Goal: Information Seeking & Learning: Learn about a topic

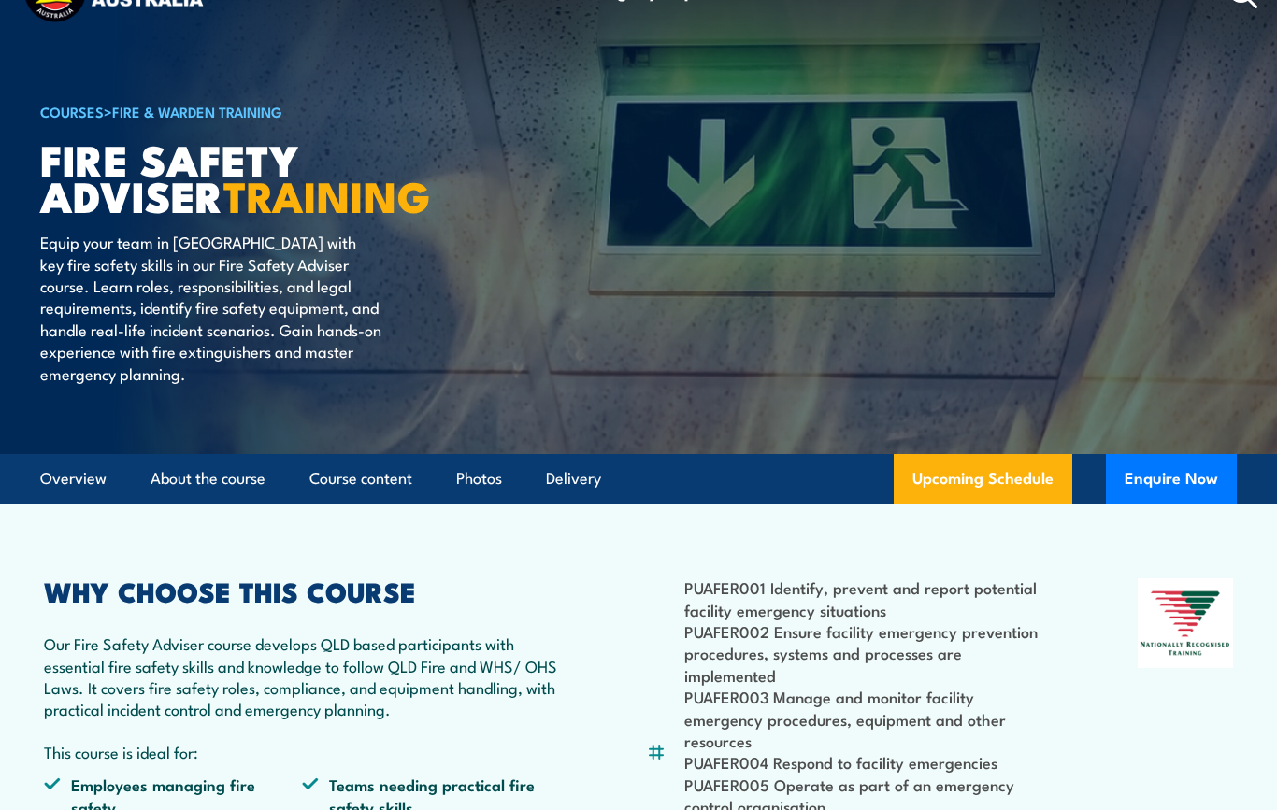
scroll to position [77, 0]
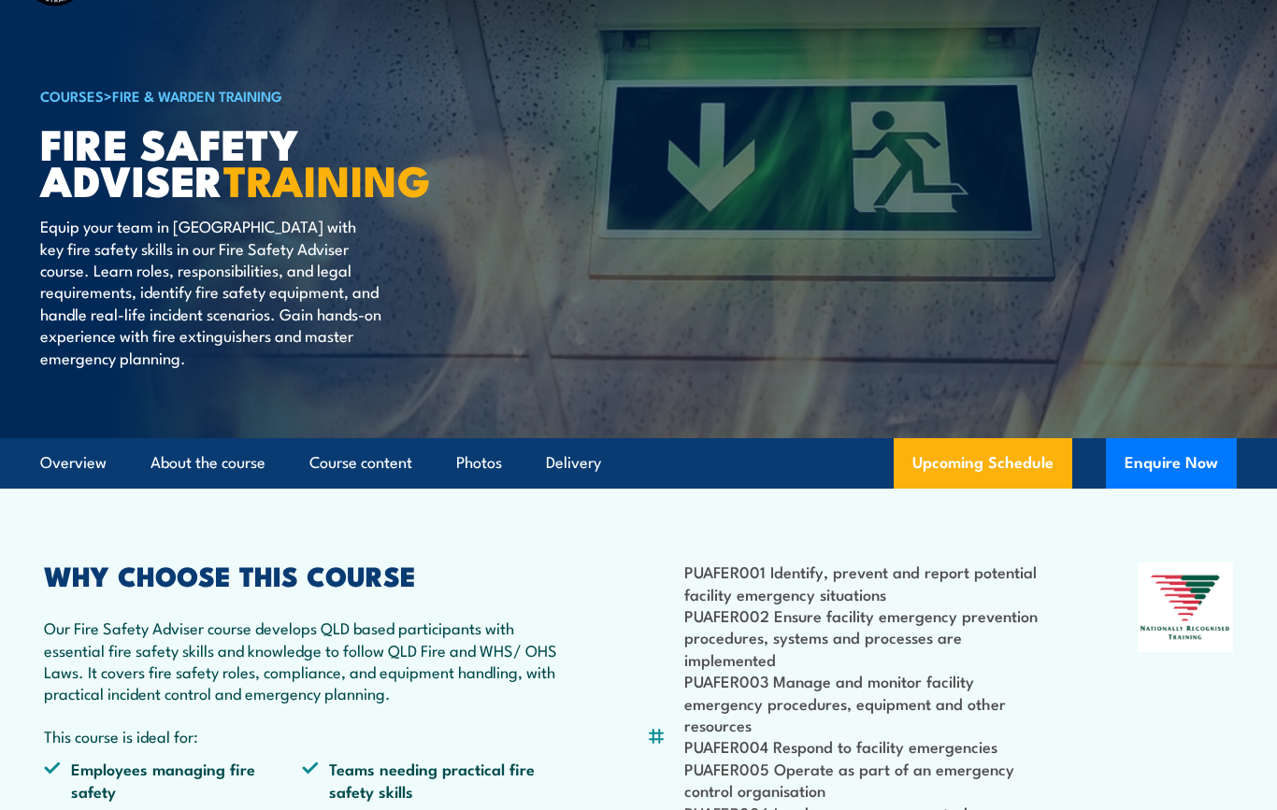
click at [380, 456] on link "Course content" at bounding box center [360, 463] width 103 height 50
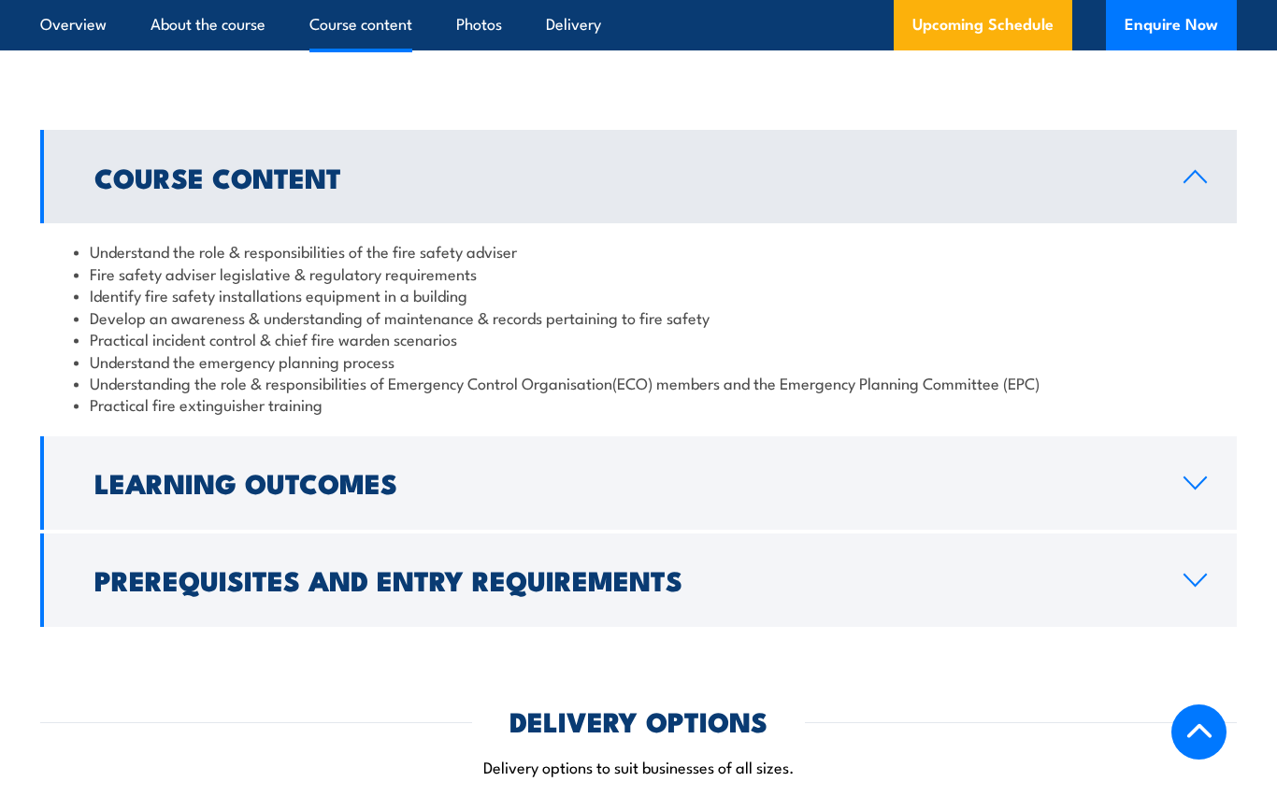
scroll to position [1677, 0]
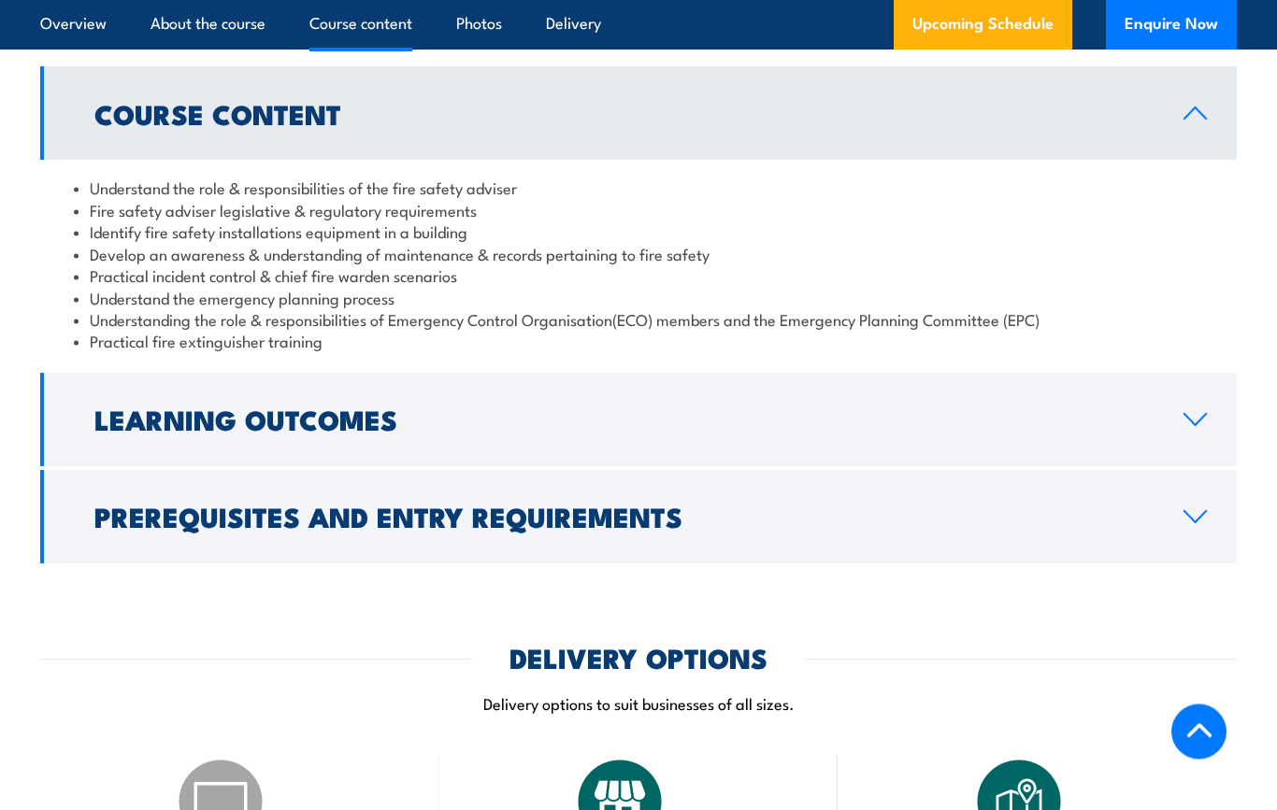
click at [1209, 509] on link "Prerequisites and Entry Requirements" at bounding box center [638, 517] width 1197 height 93
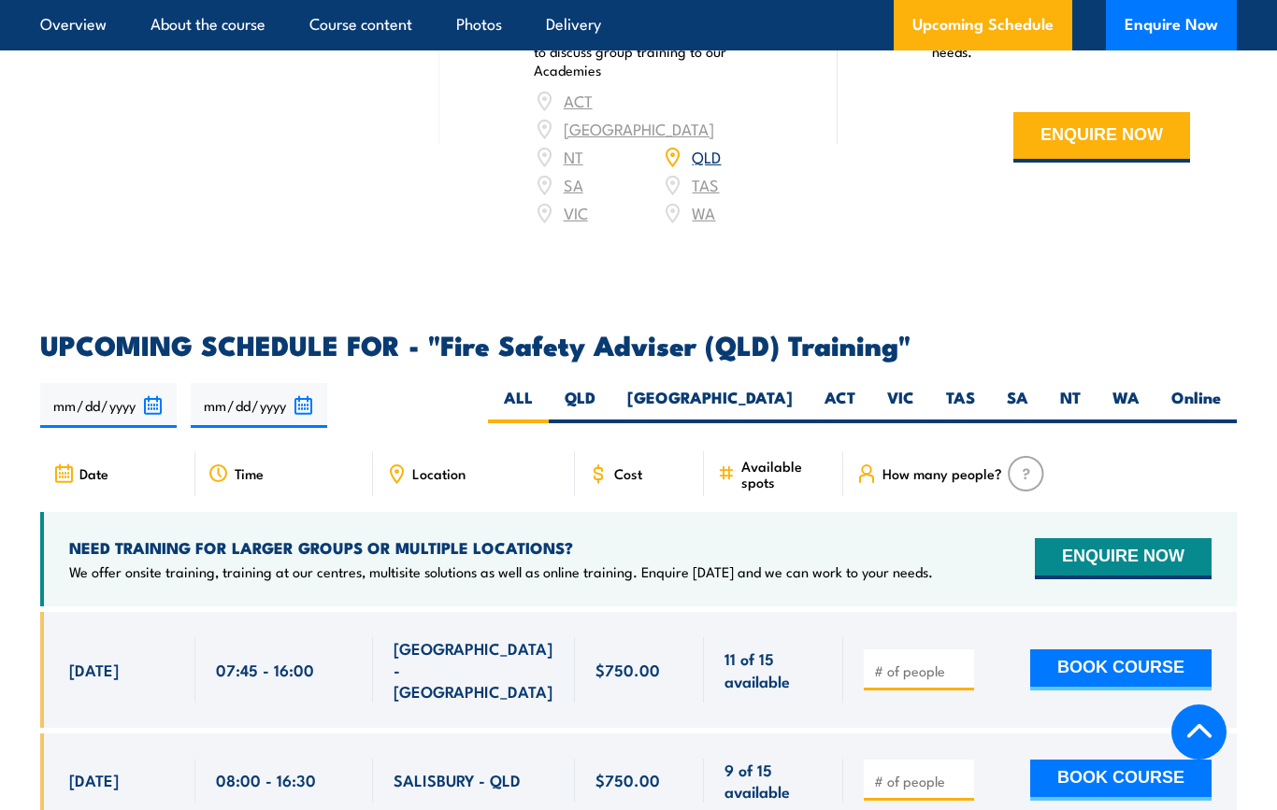
scroll to position [2827, 0]
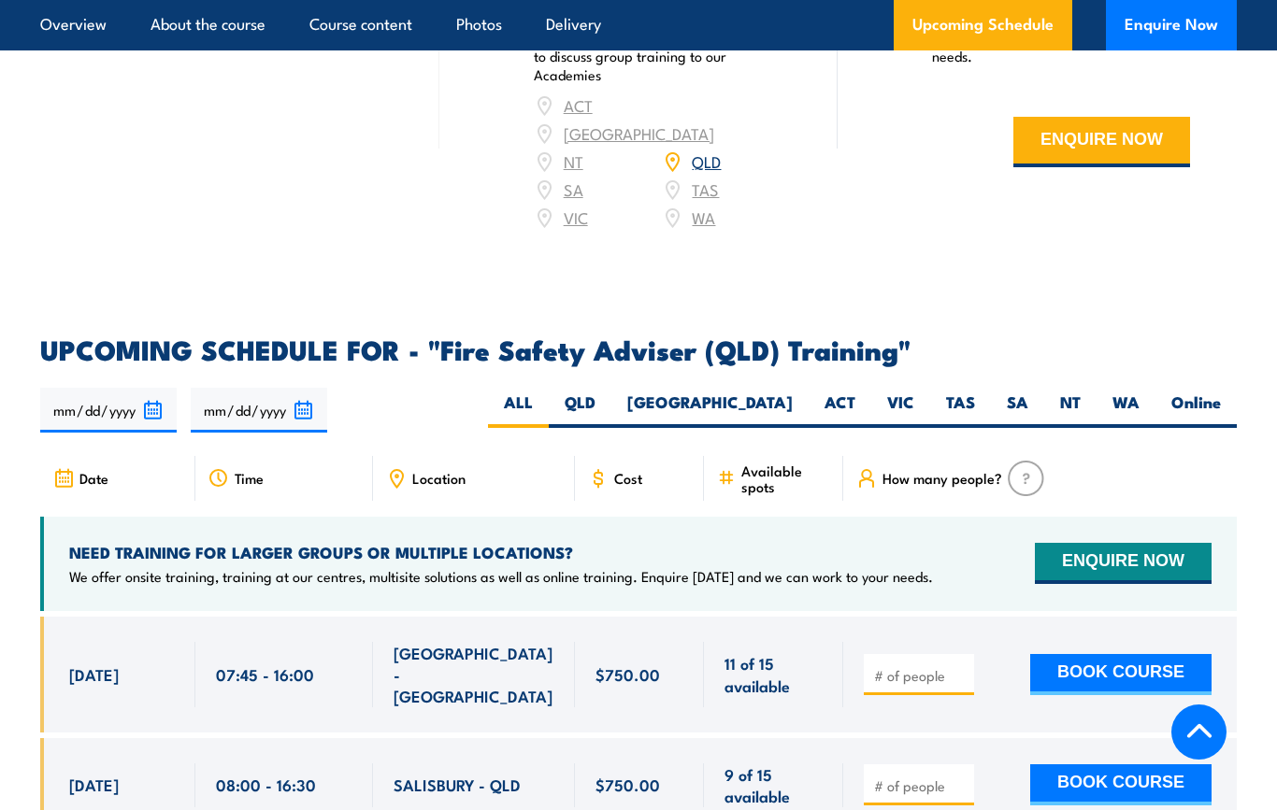
click at [645, 456] on div "Cost" at bounding box center [639, 478] width 129 height 45
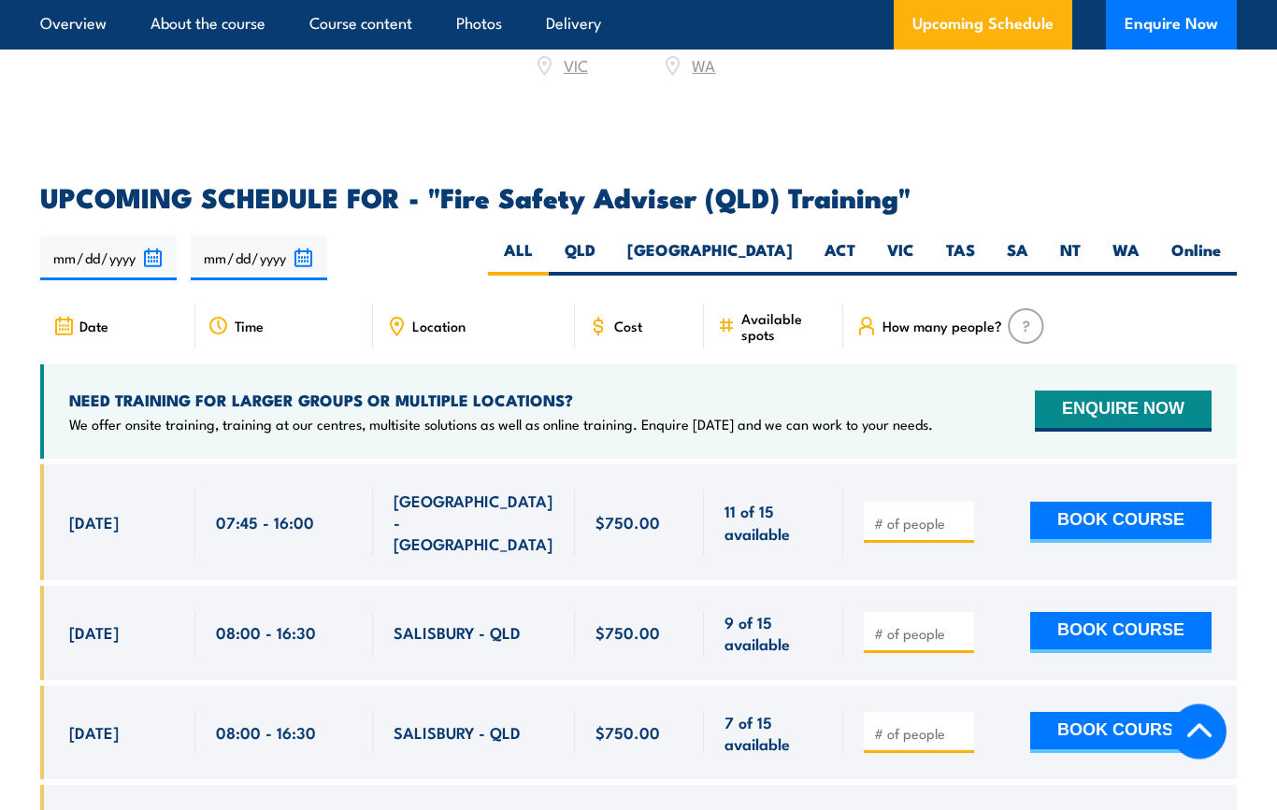
scroll to position [2975, 0]
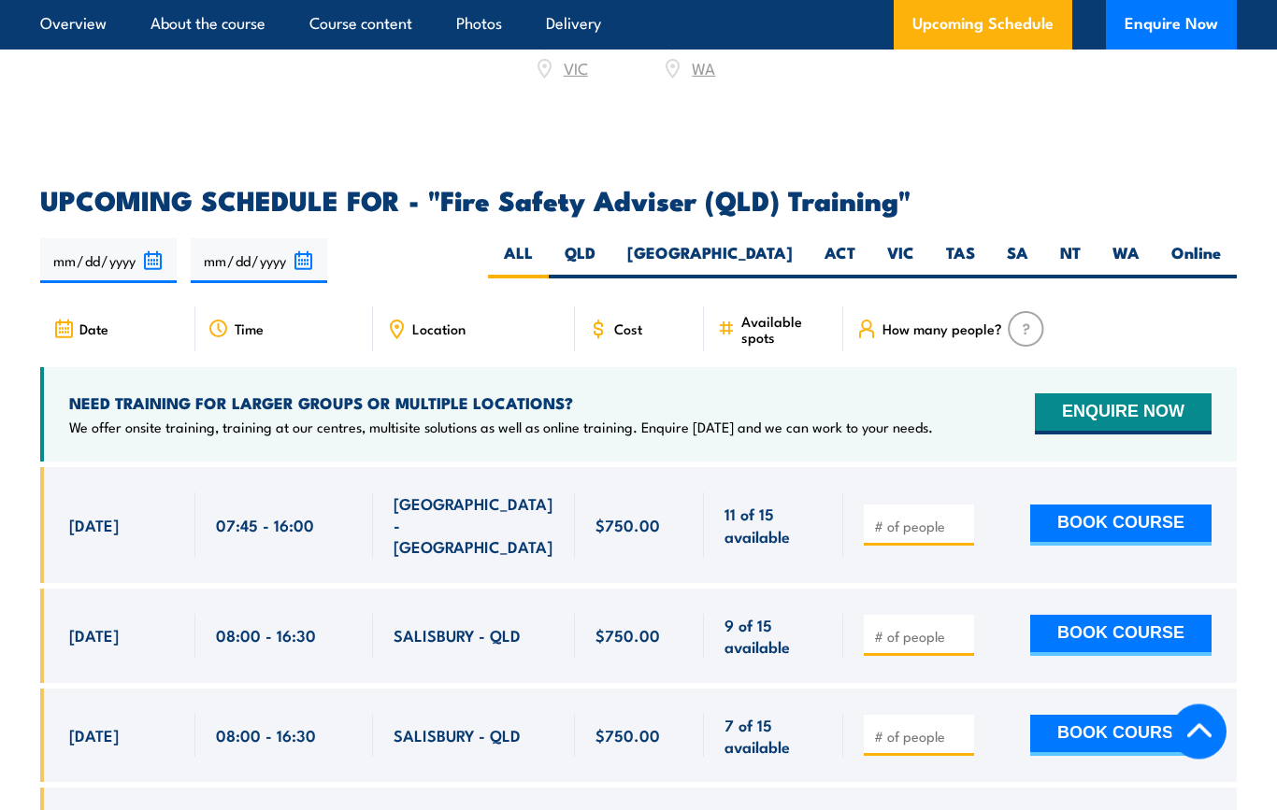
click at [437, 322] on span "Location" at bounding box center [438, 330] width 53 height 16
click at [452, 322] on span "Location" at bounding box center [438, 330] width 53 height 16
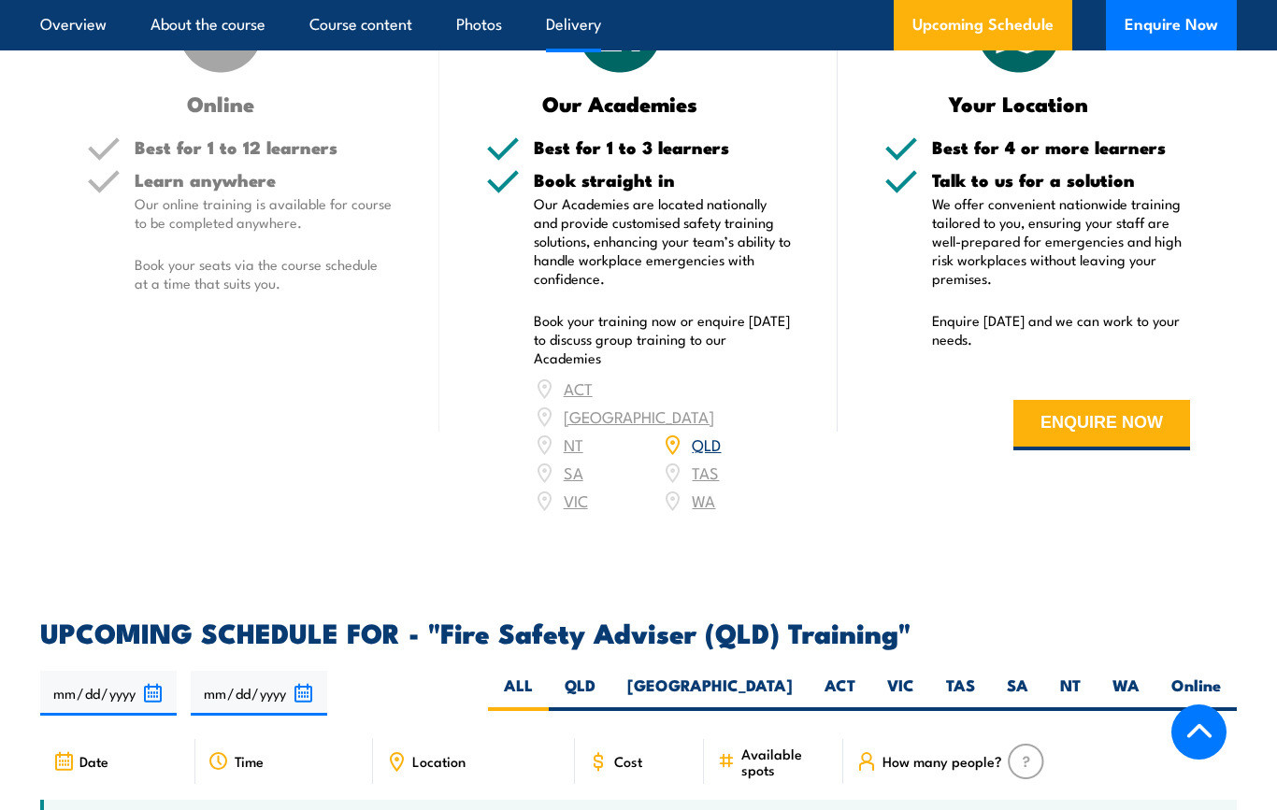
scroll to position [2542, 0]
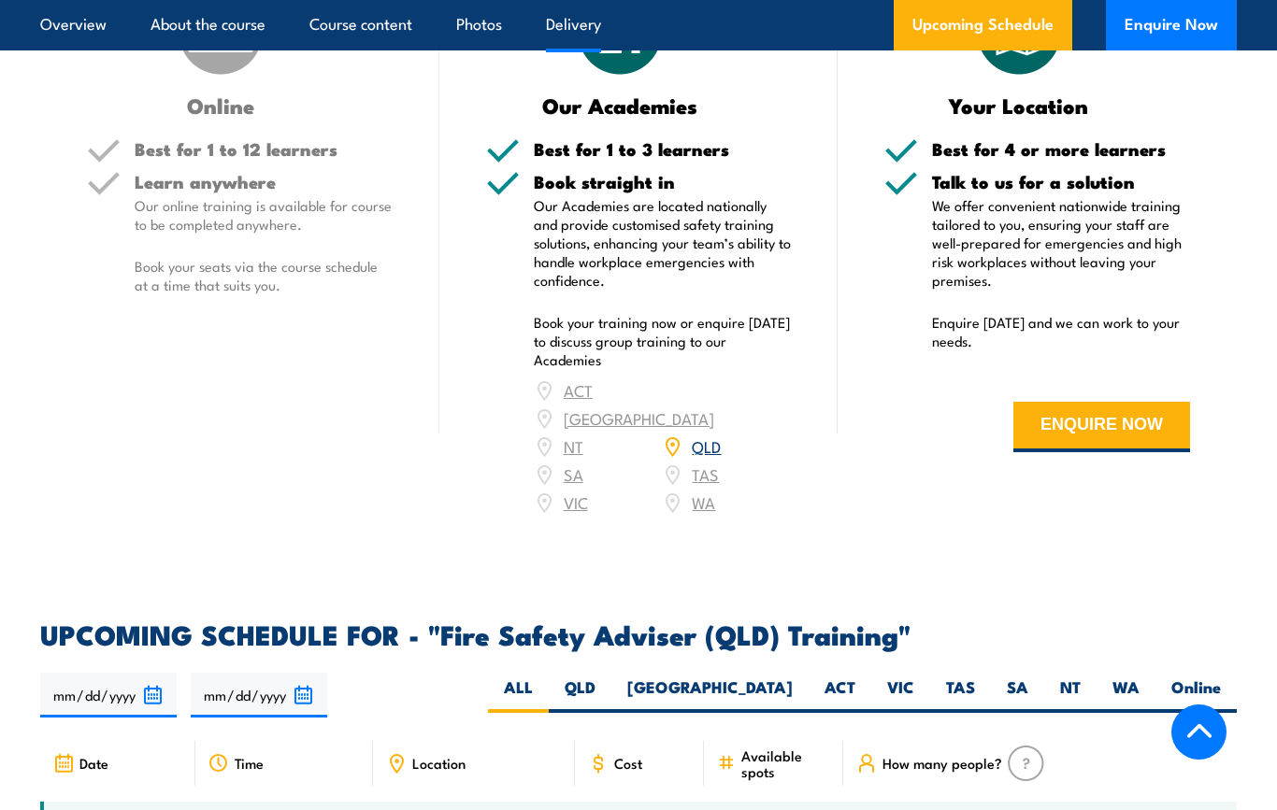
click at [380, 26] on link "Course content" at bounding box center [360, 25] width 103 height 50
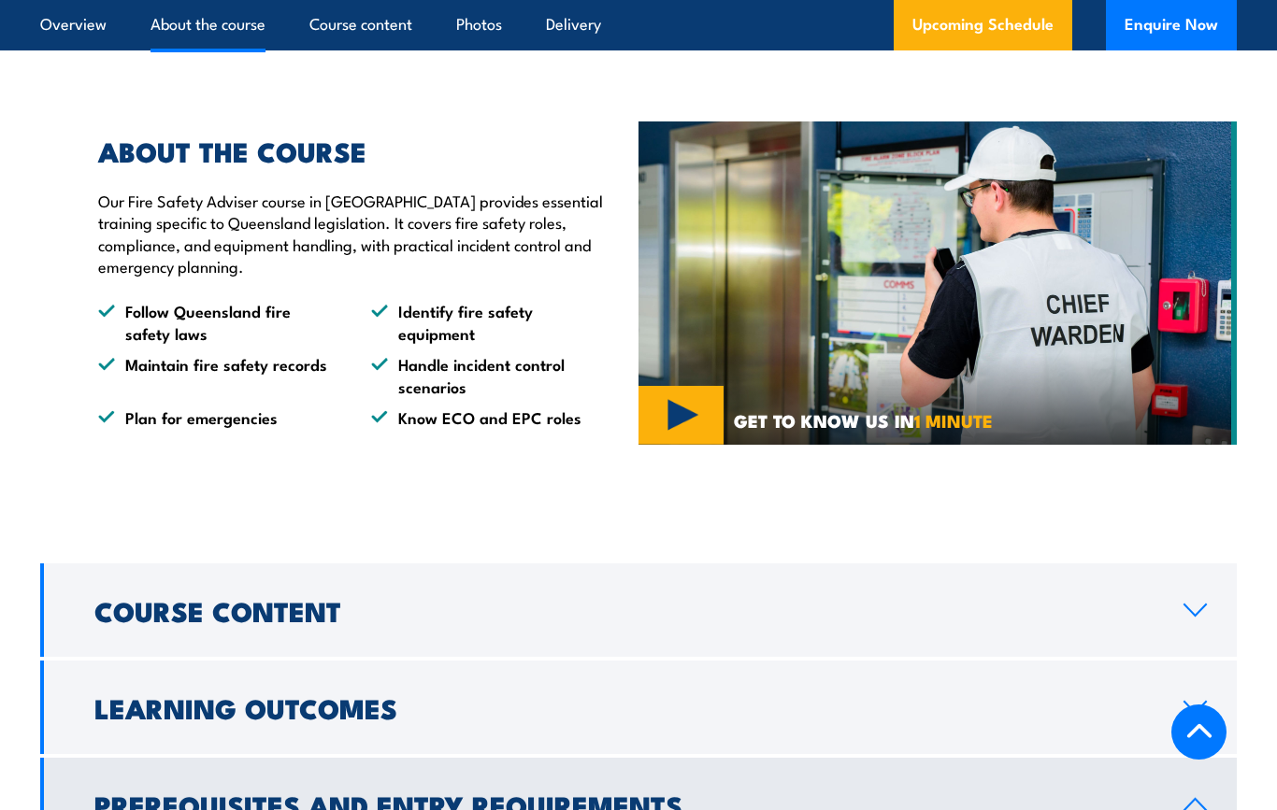
scroll to position [1167, 0]
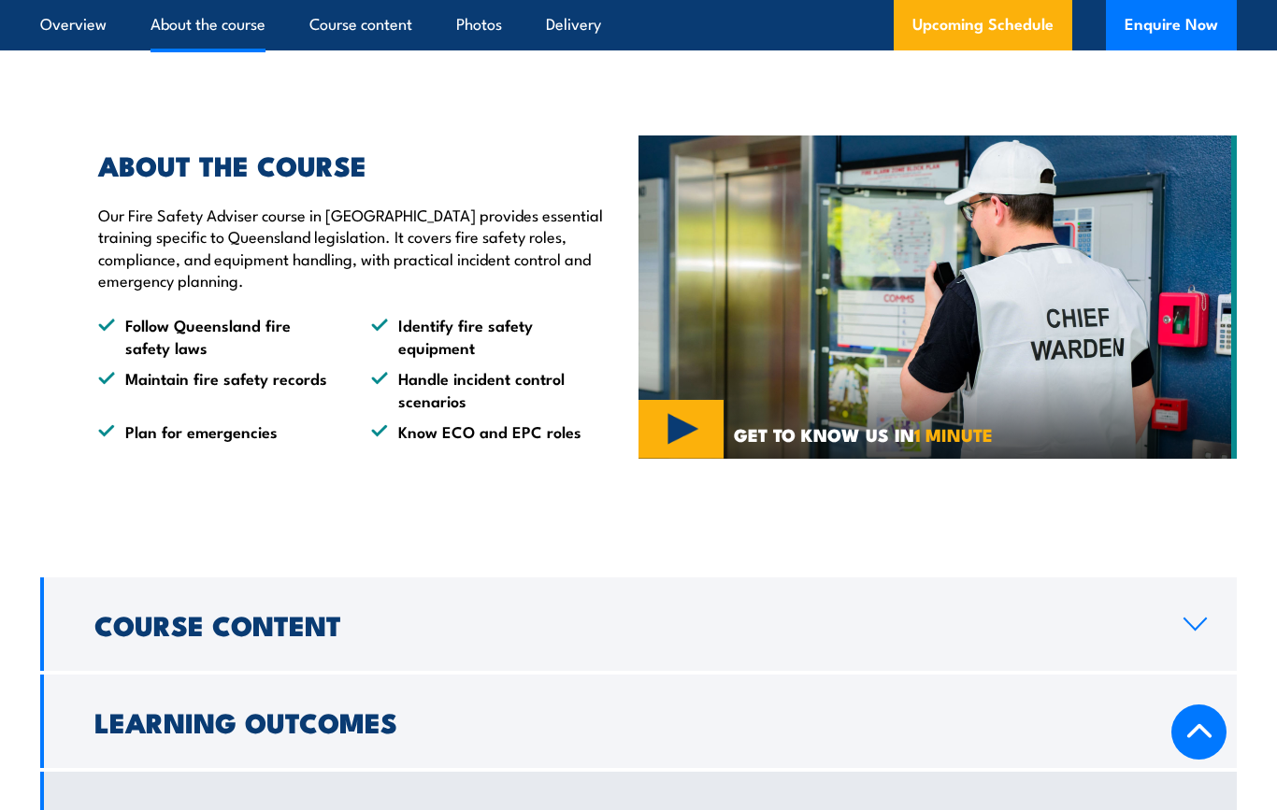
click at [333, 618] on h2 "Course Content" at bounding box center [623, 624] width 1059 height 24
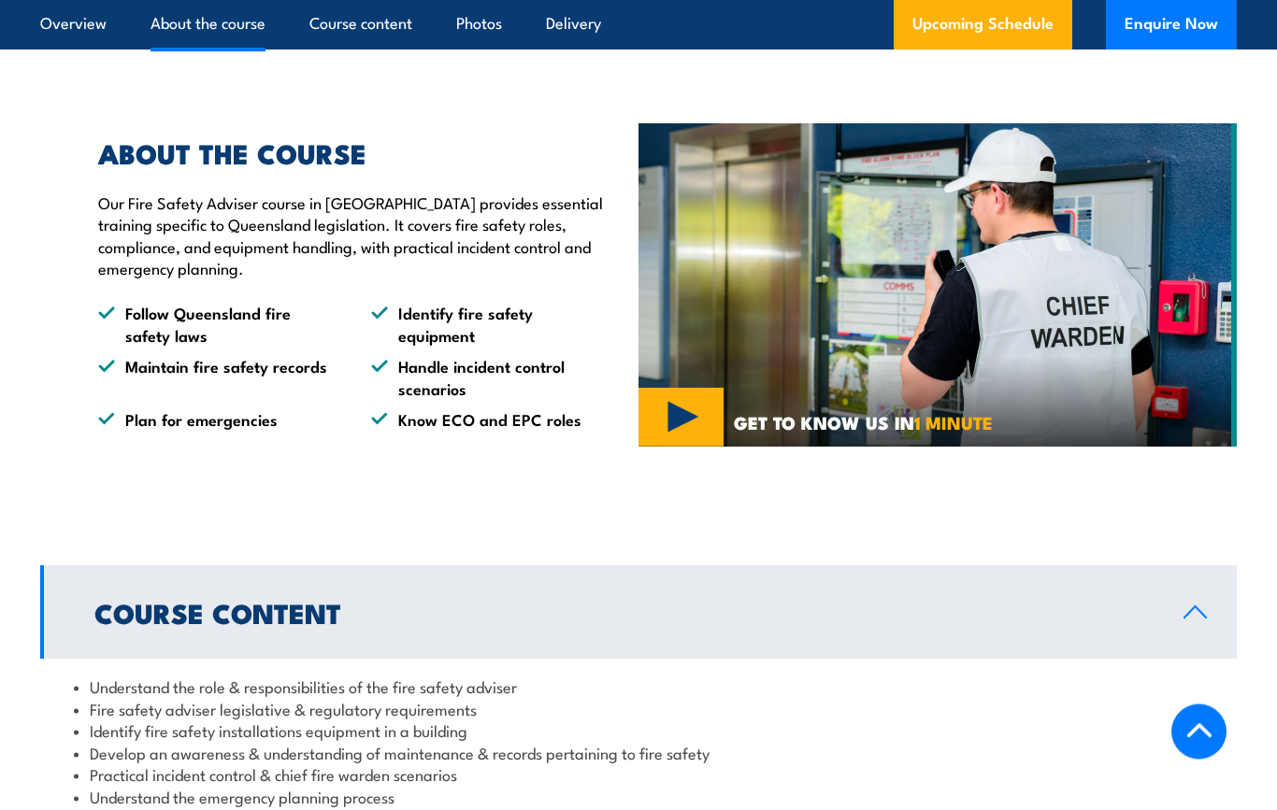
scroll to position [1173, 0]
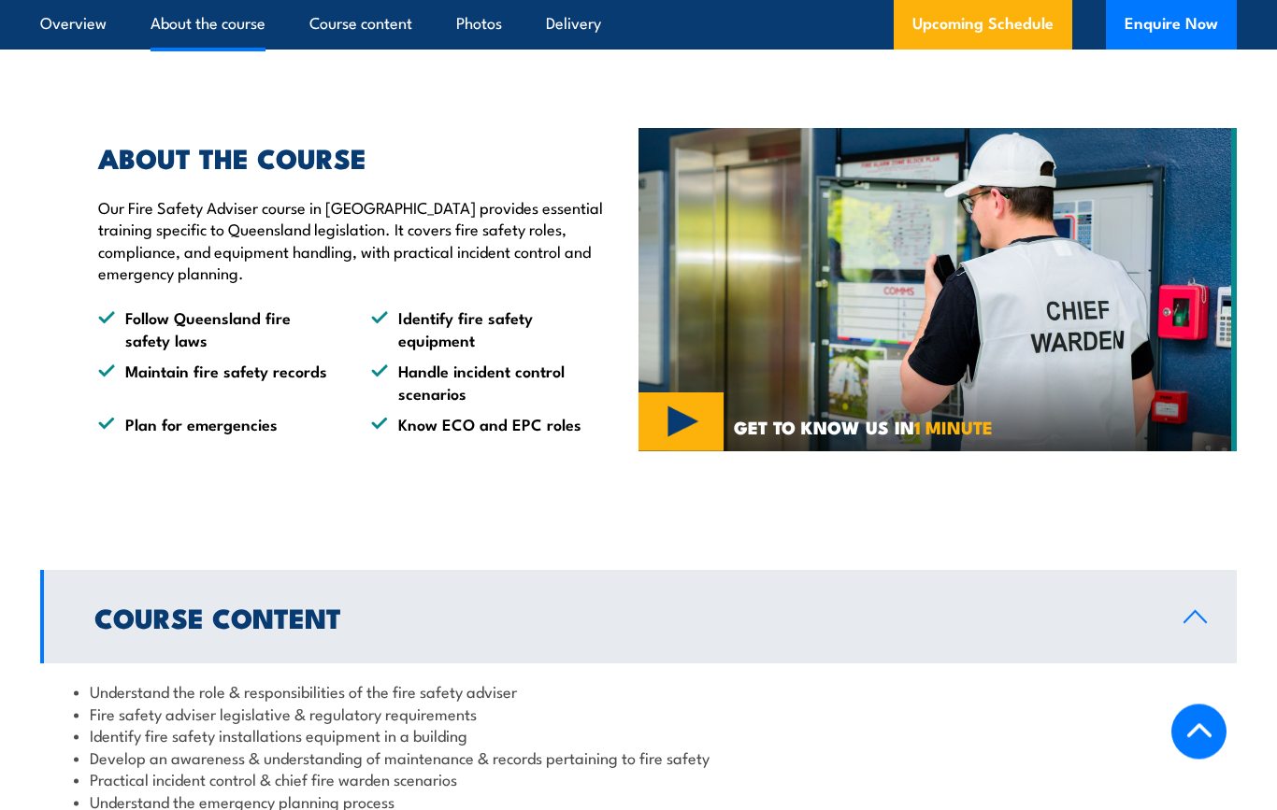
click at [680, 410] on img at bounding box center [937, 290] width 598 height 323
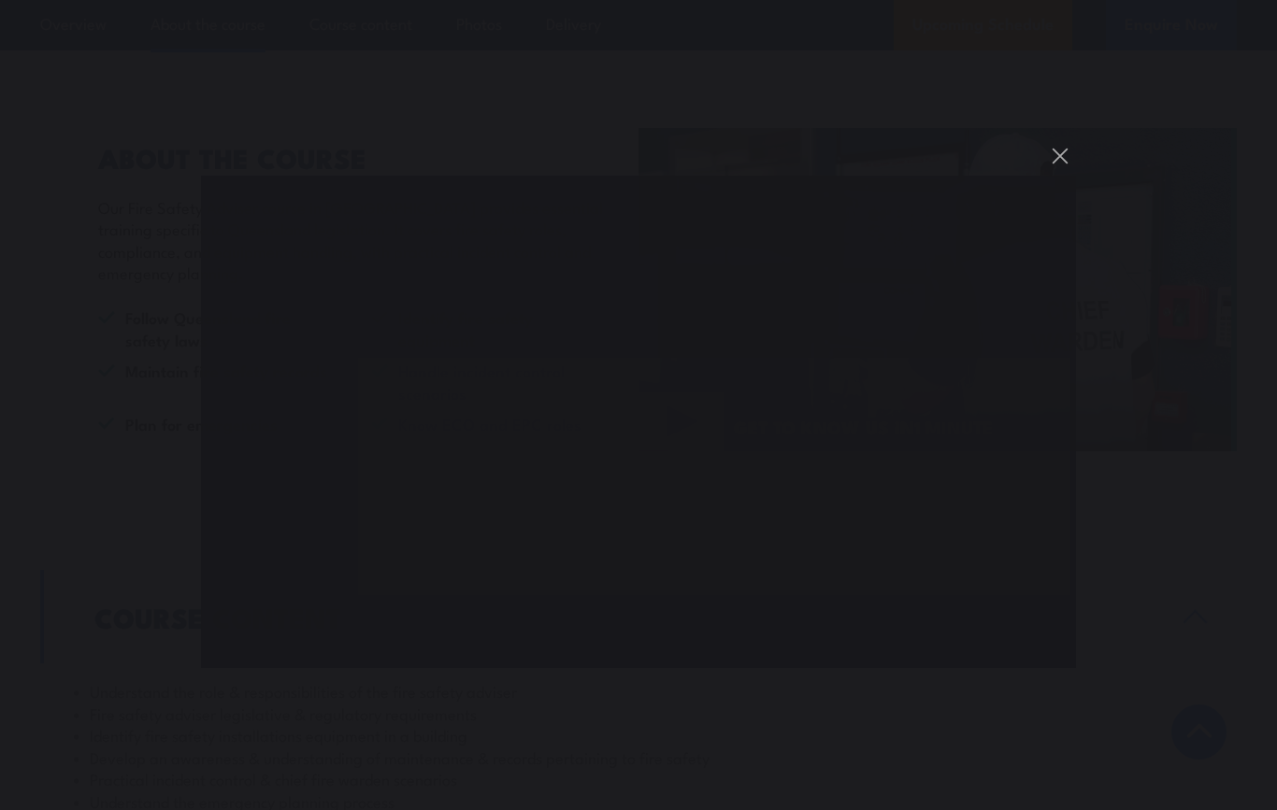
click at [1074, 155] on button "You can close this modal content with the ESC key" at bounding box center [1060, 156] width 32 height 32
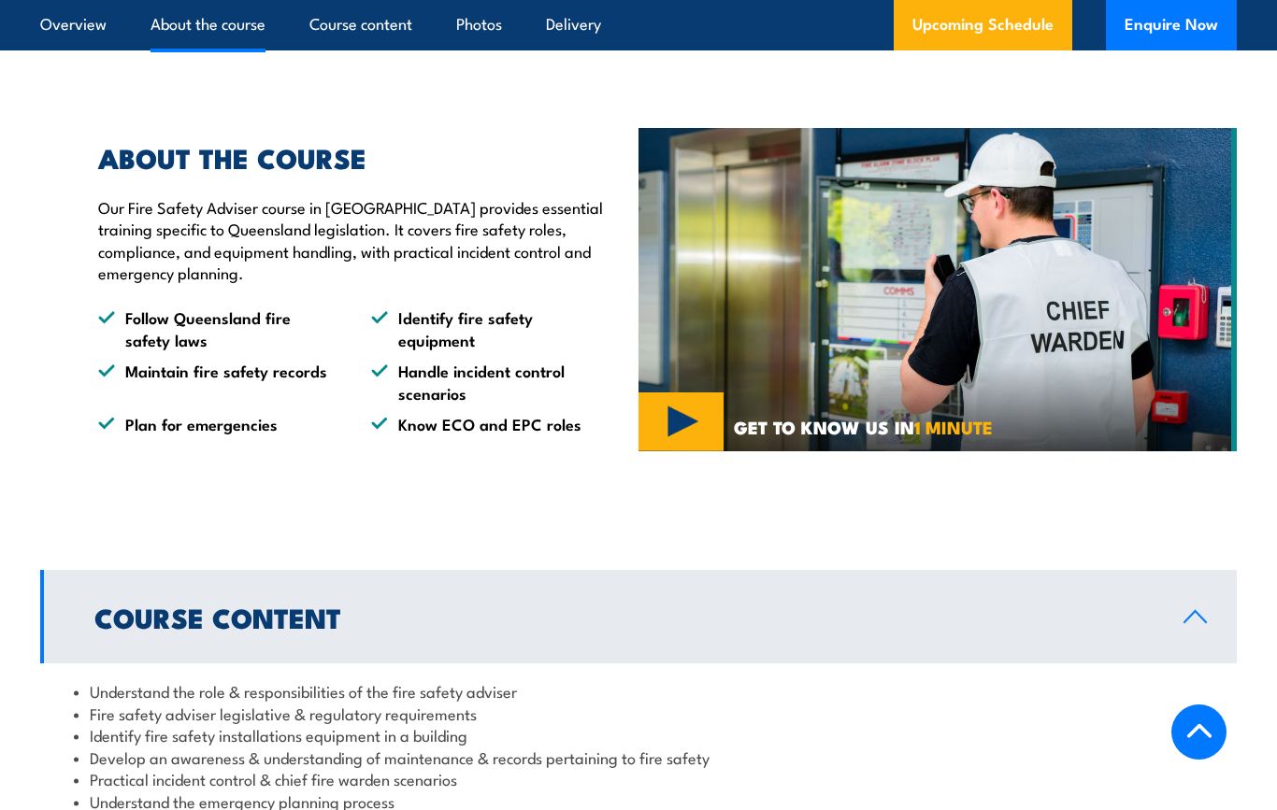
click at [466, 35] on link "Photos" at bounding box center [479, 25] width 46 height 50
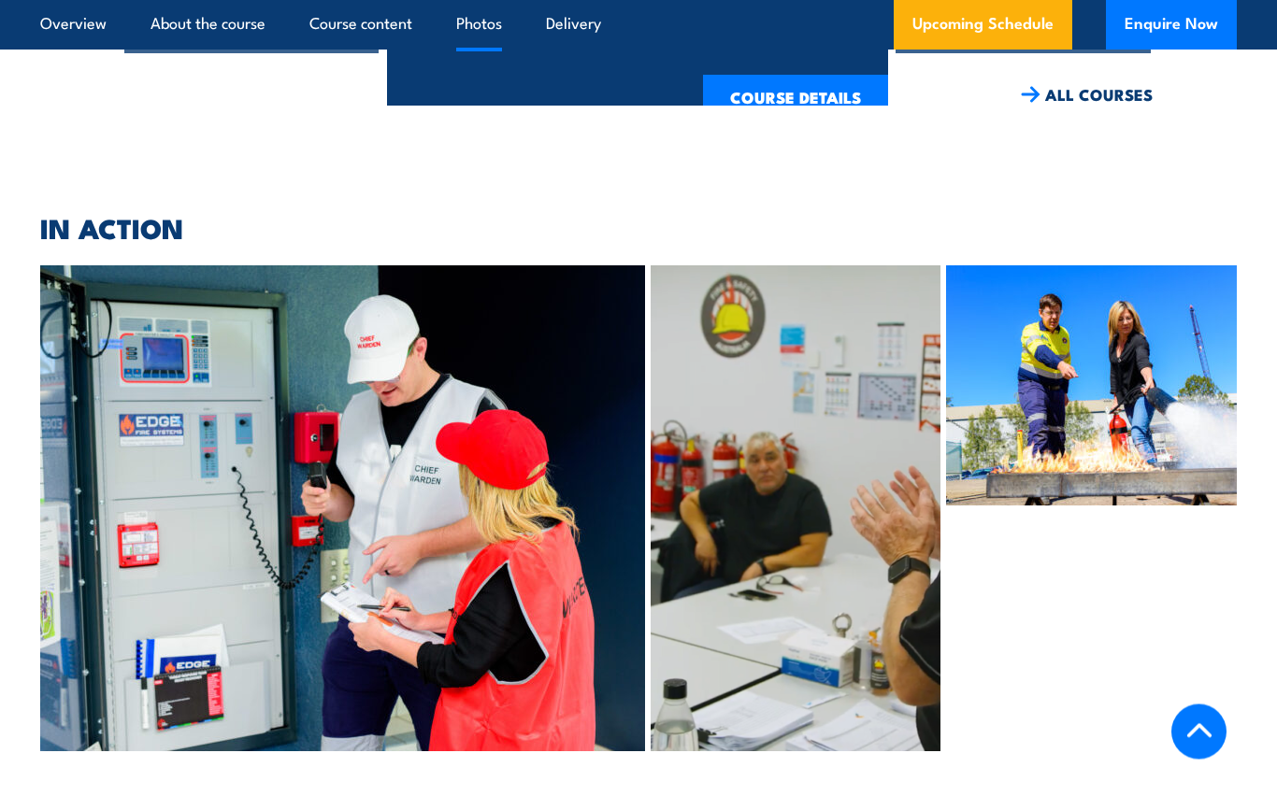
scroll to position [5018, 0]
click at [576, 33] on link "Delivery" at bounding box center [573, 25] width 55 height 50
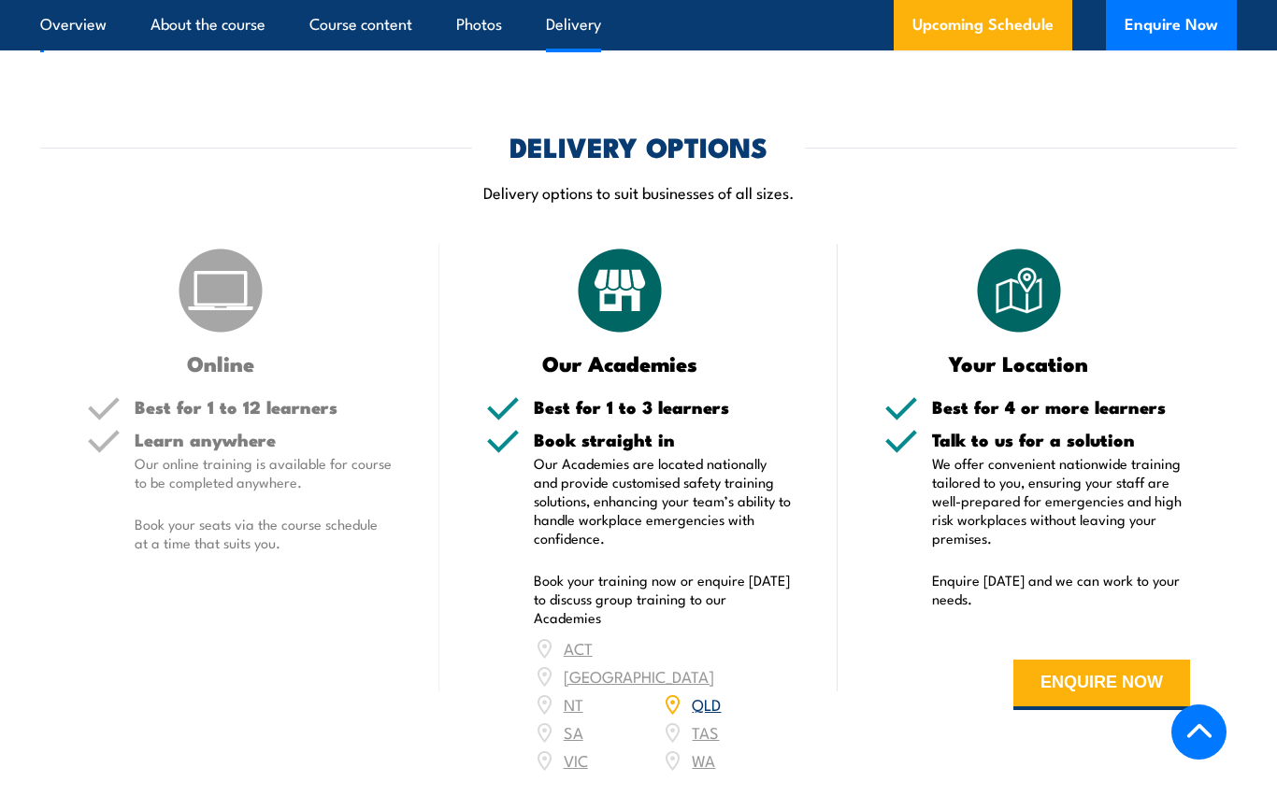
scroll to position [4724, 0]
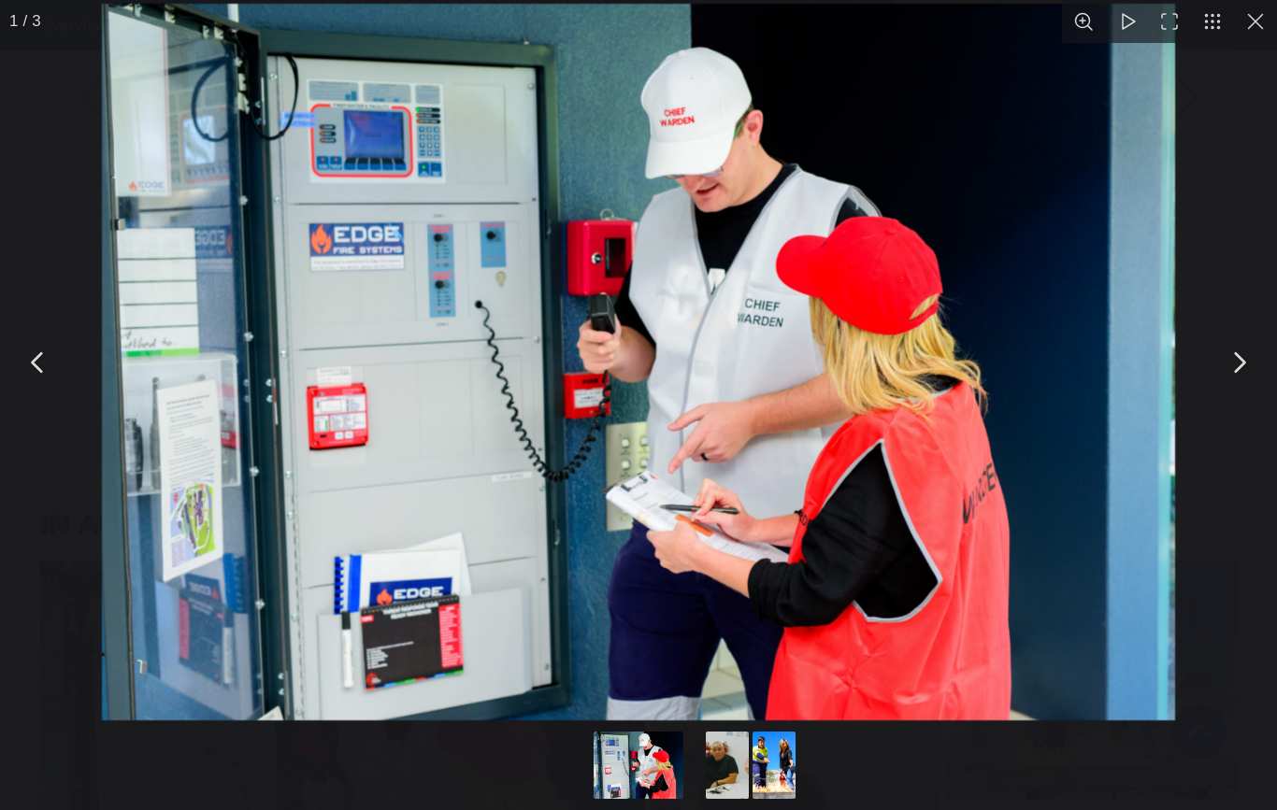
scroll to position [1547, 0]
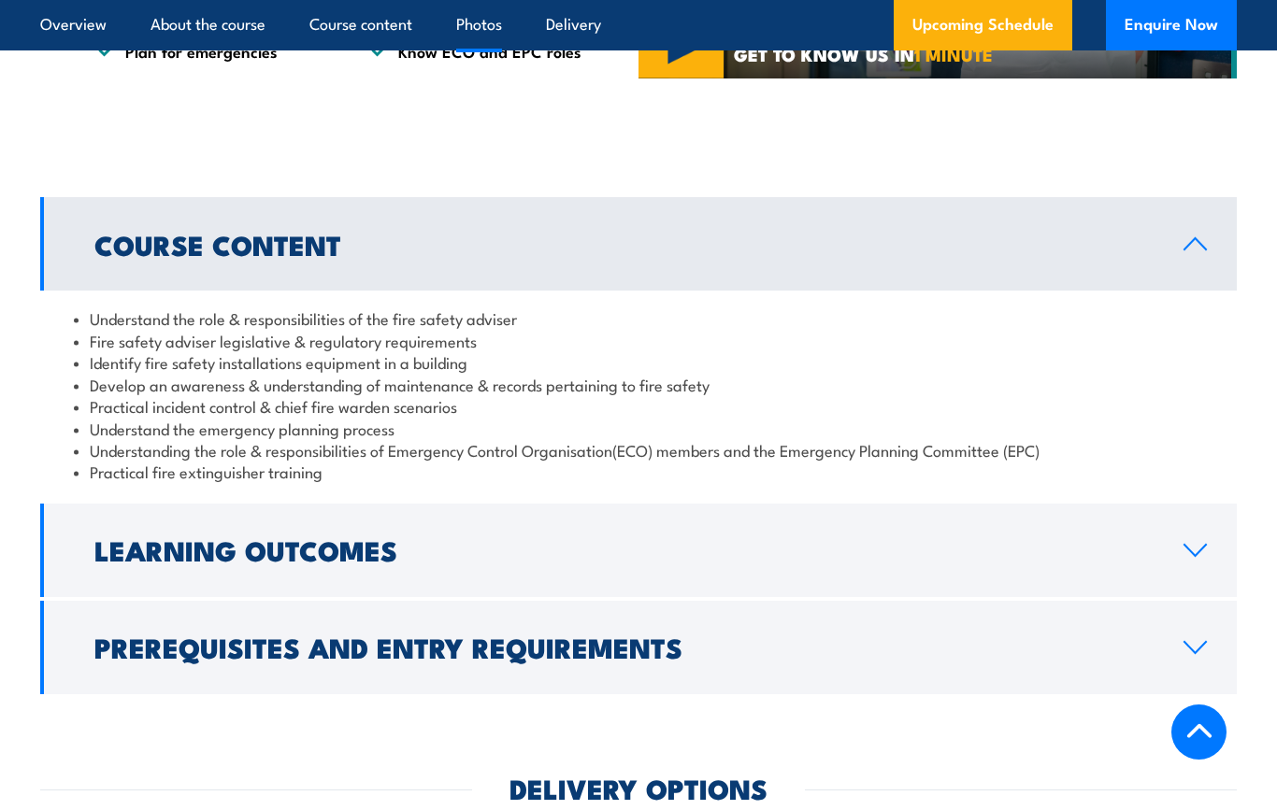
scroll to position [5024, 0]
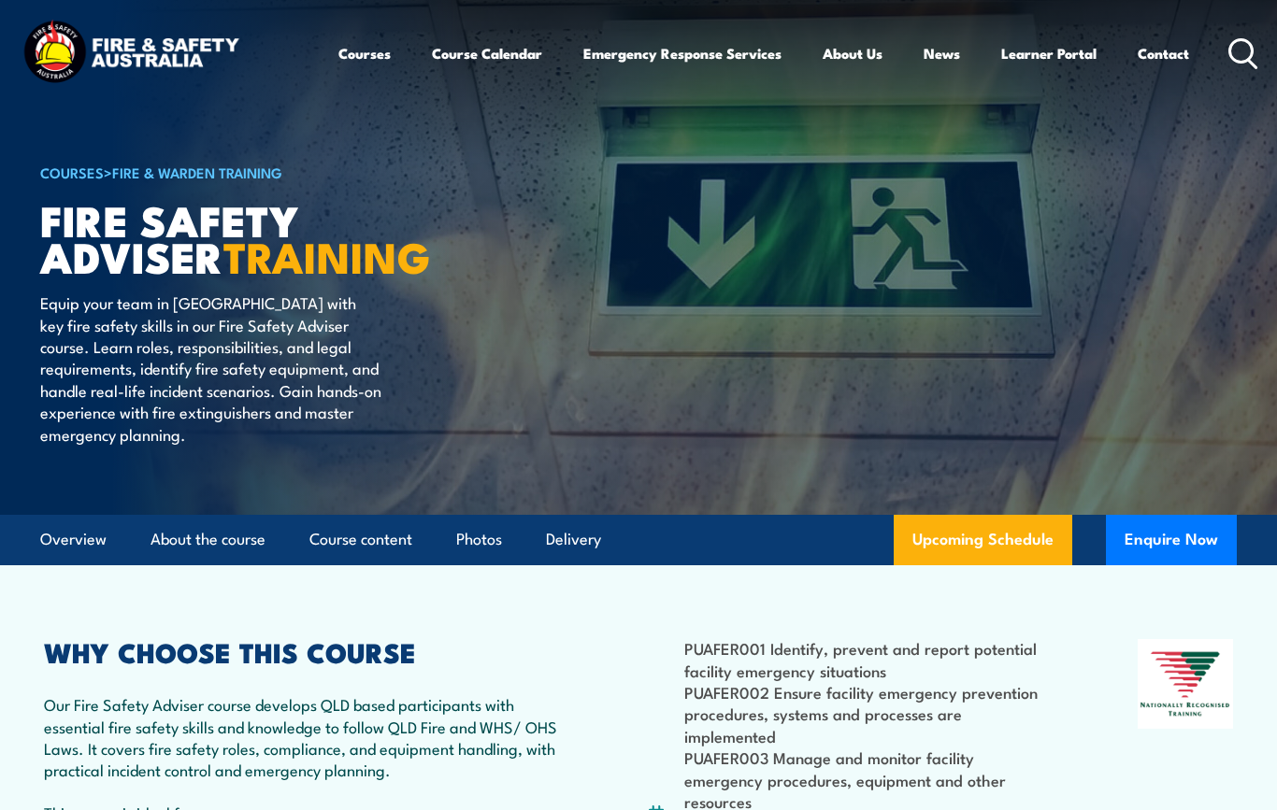
click at [147, 764] on p "Our Fire Safety Adviser course develops QLD based participants with essential f…" at bounding box center [302, 738] width 516 height 88
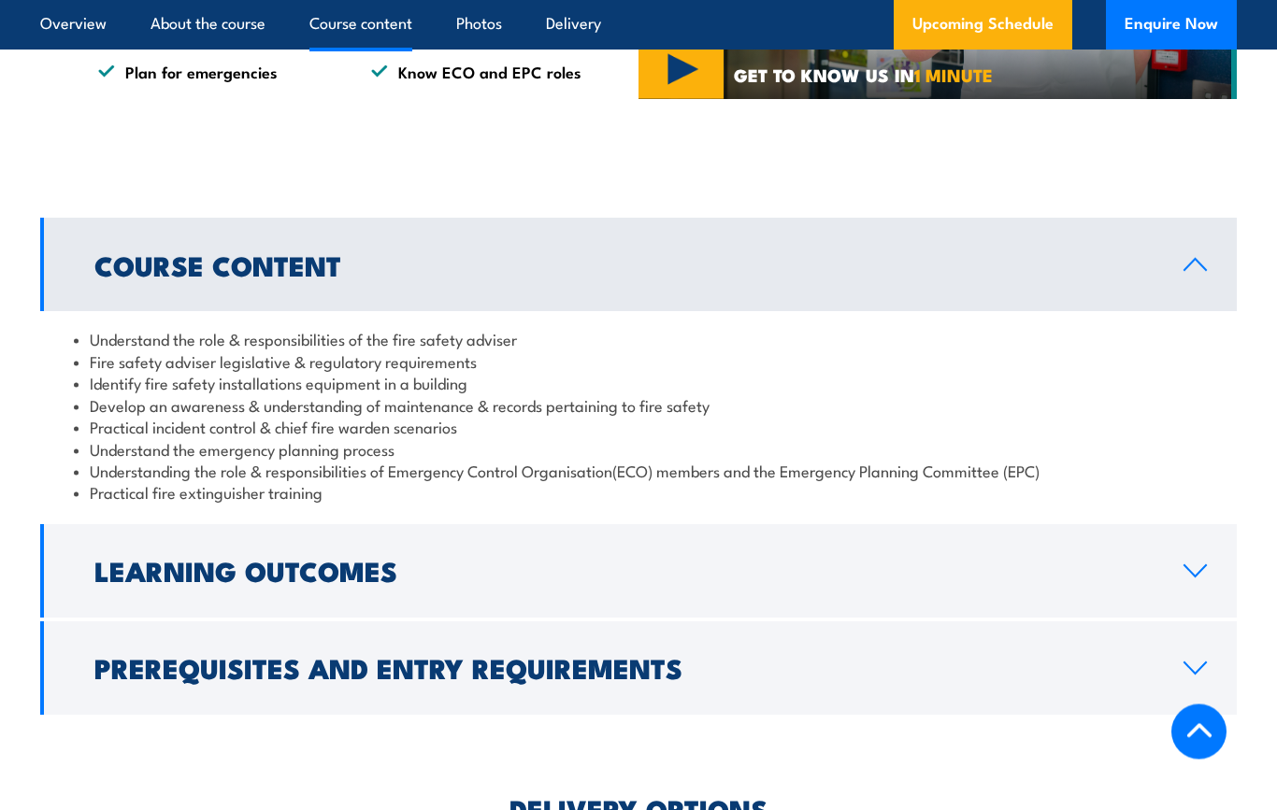
scroll to position [1527, 0]
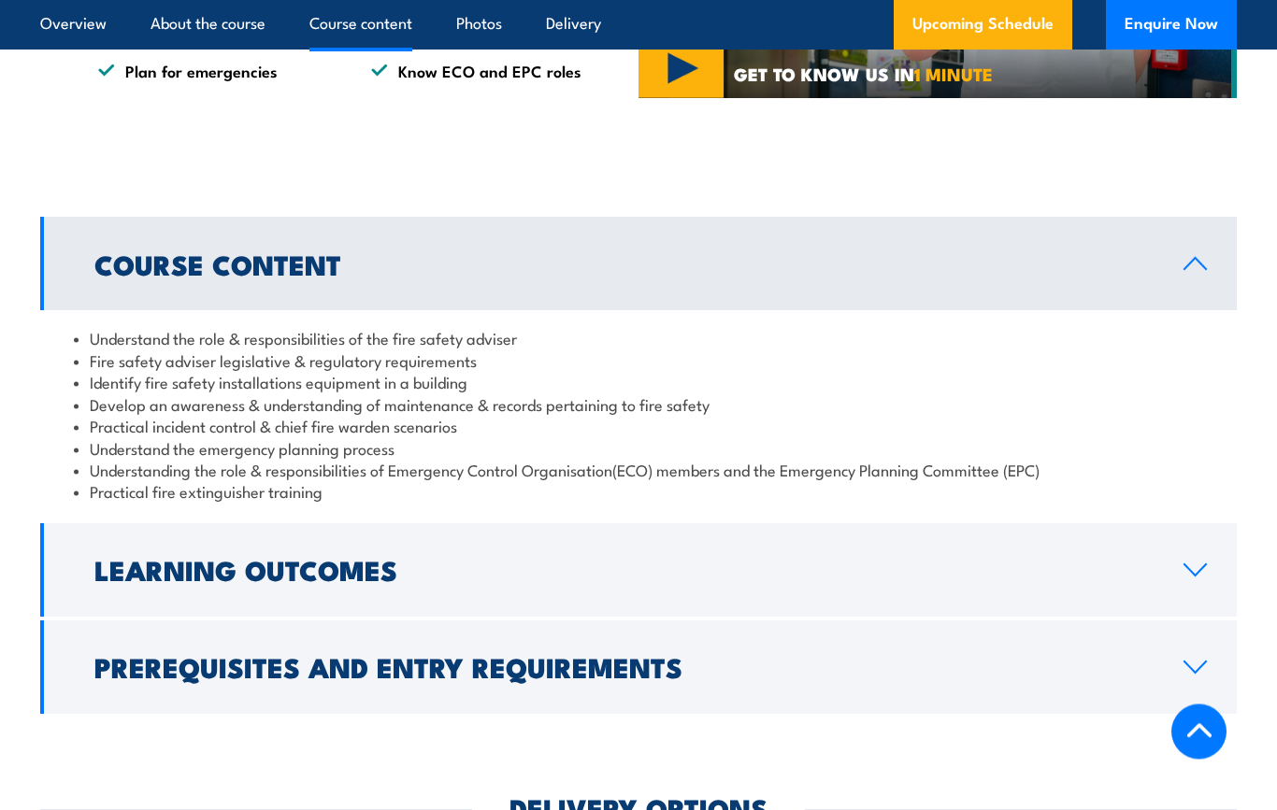
click at [1193, 663] on icon at bounding box center [1195, 668] width 22 height 11
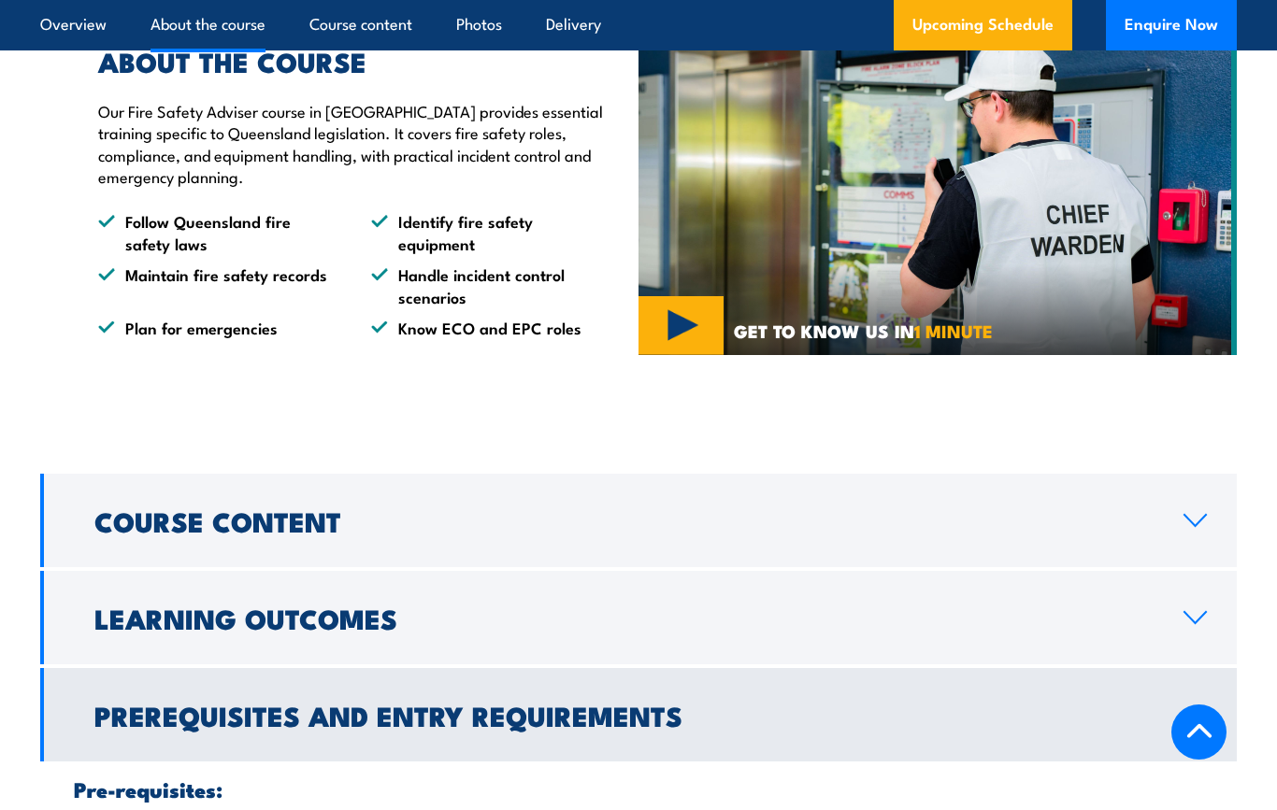
scroll to position [1269, 0]
click at [1192, 514] on icon at bounding box center [1195, 521] width 25 height 15
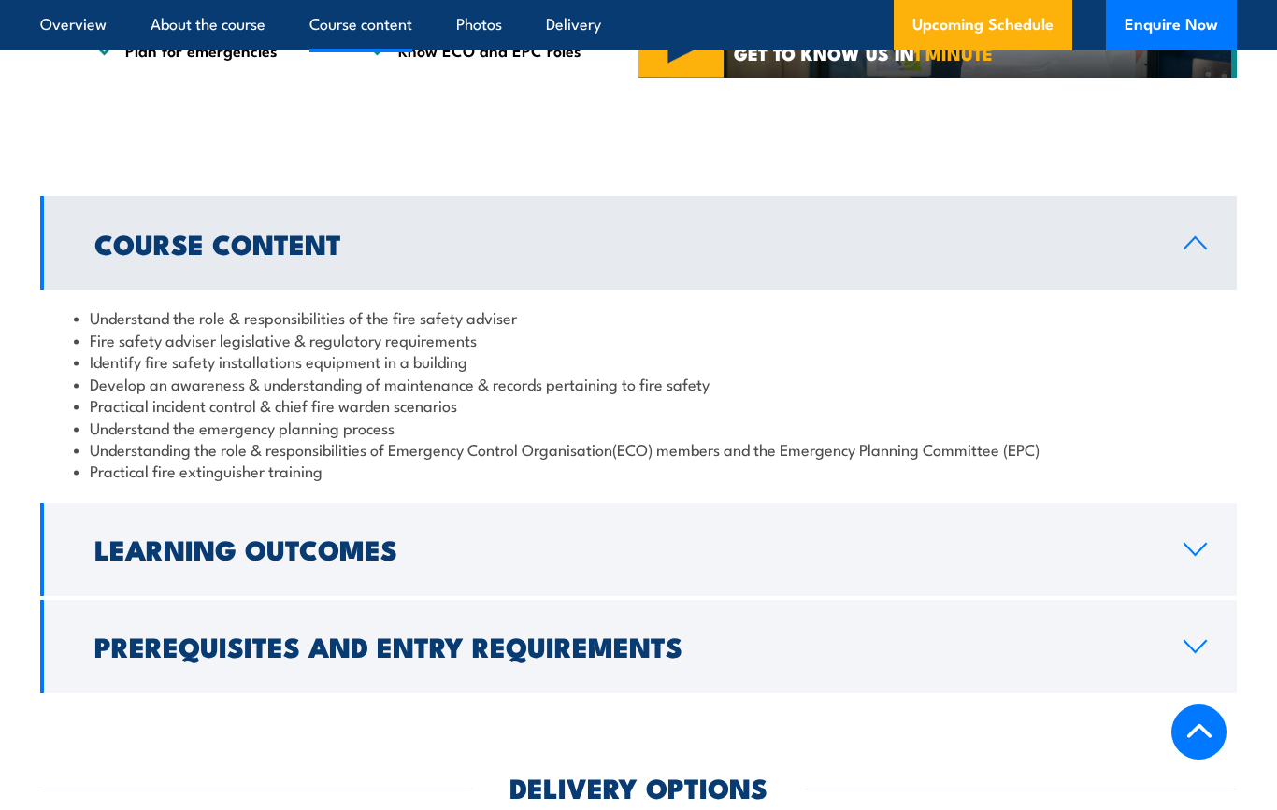
scroll to position [1552, 0]
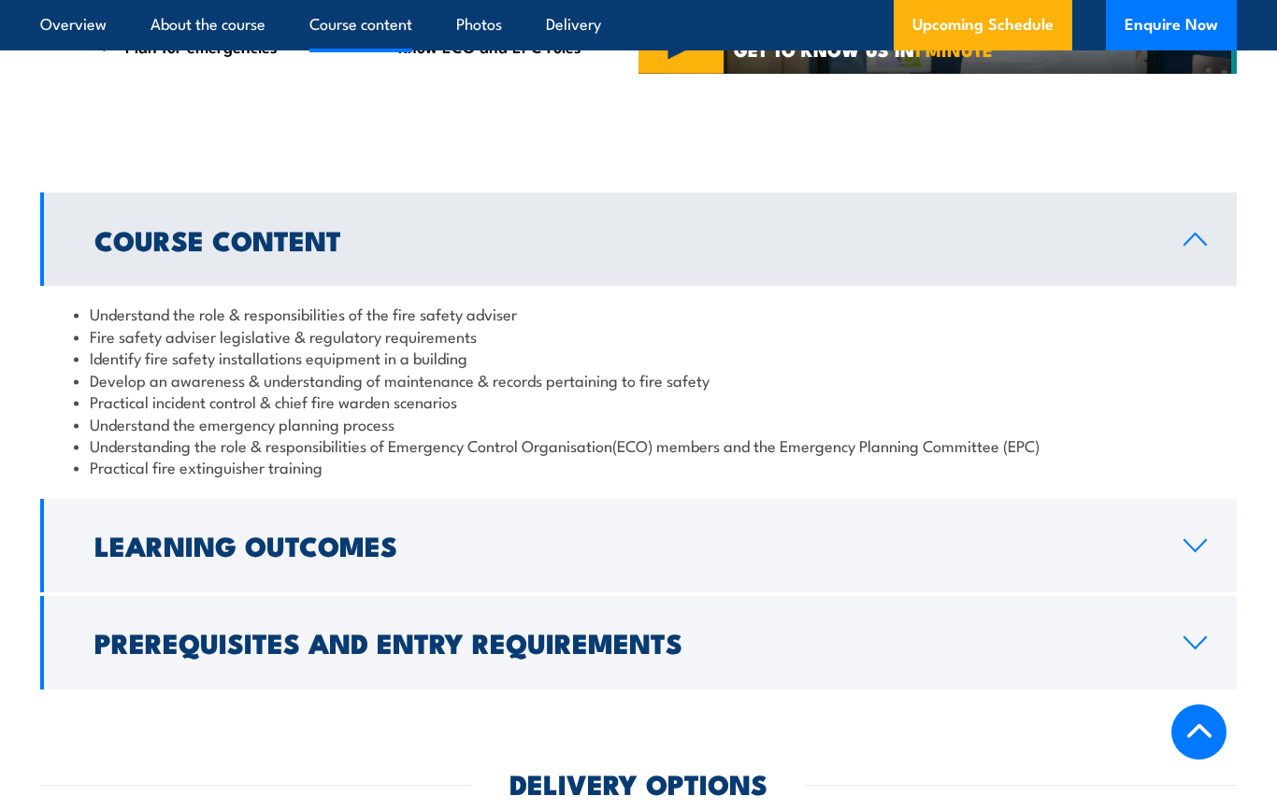
click at [1187, 538] on icon at bounding box center [1195, 545] width 25 height 15
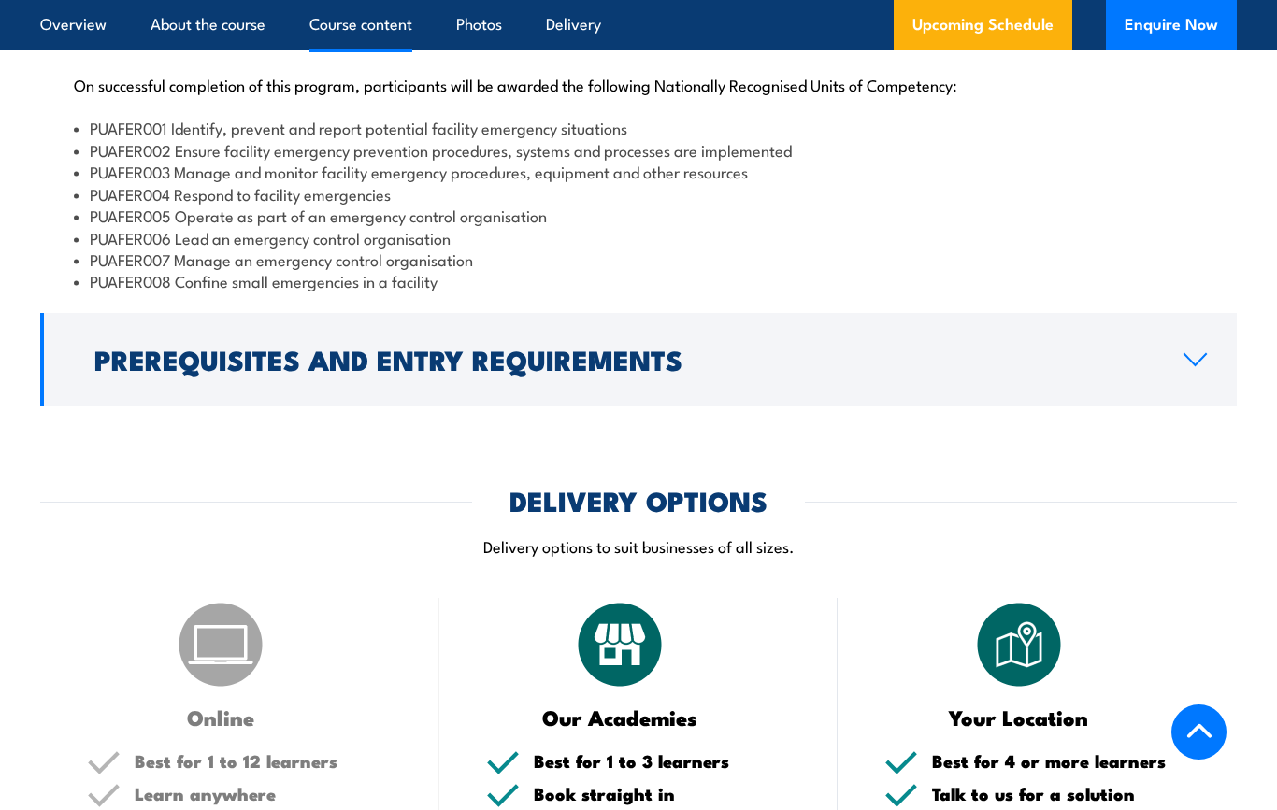
scroll to position [1873, 0]
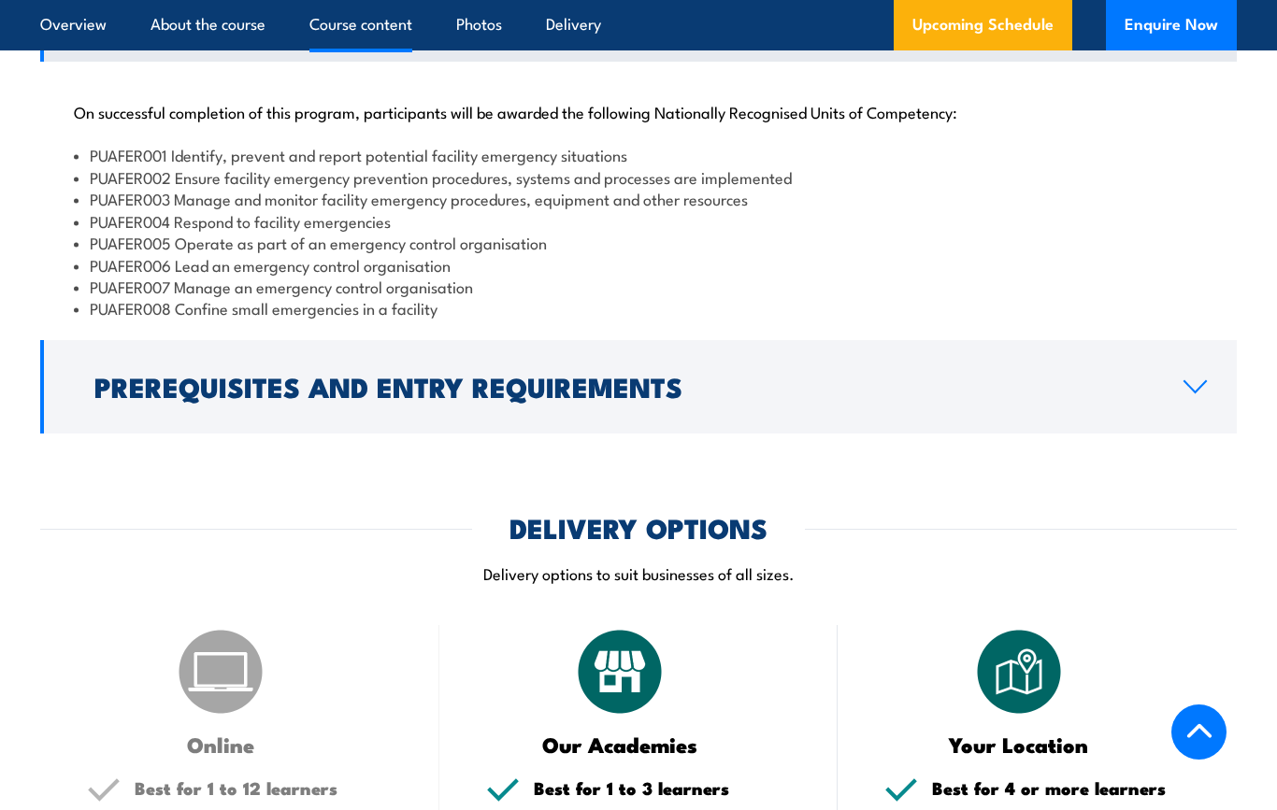
click at [1195, 380] on icon at bounding box center [1195, 387] width 25 height 15
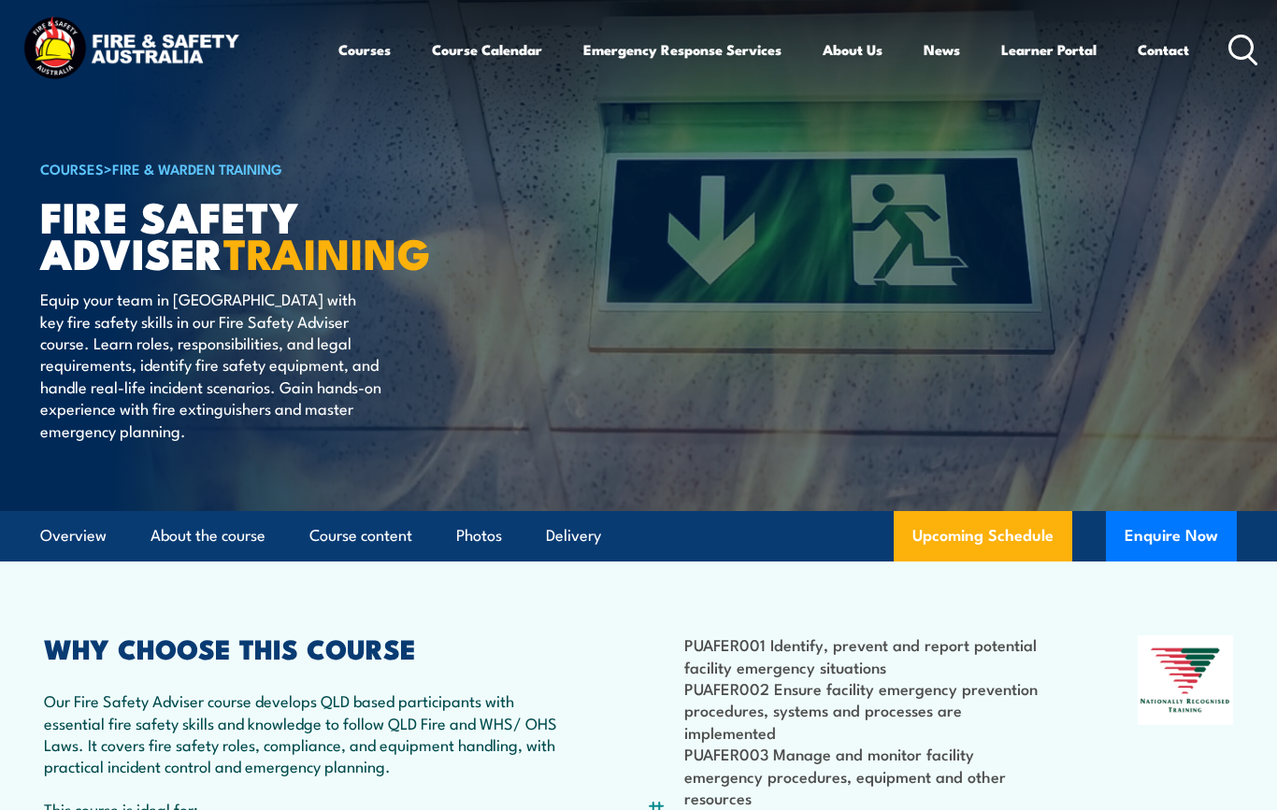
scroll to position [0, 0]
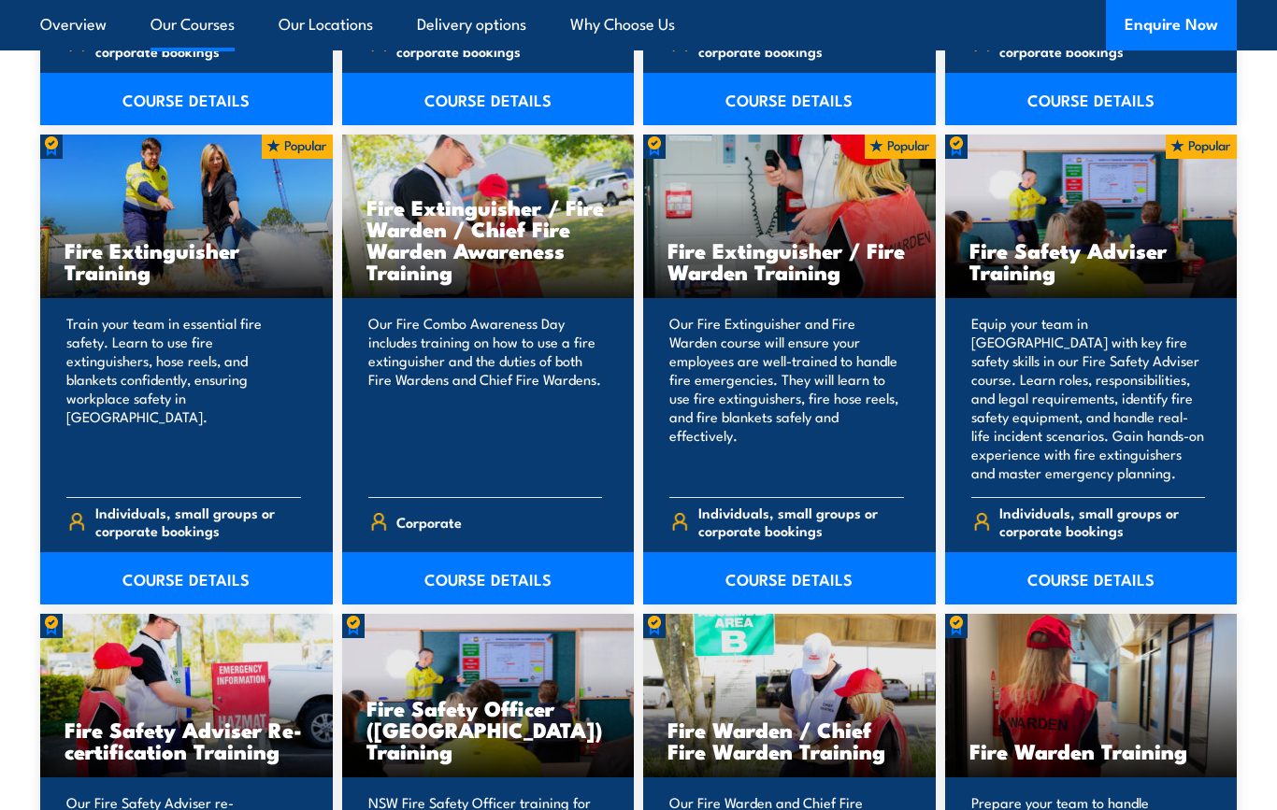
scroll to position [1873, 0]
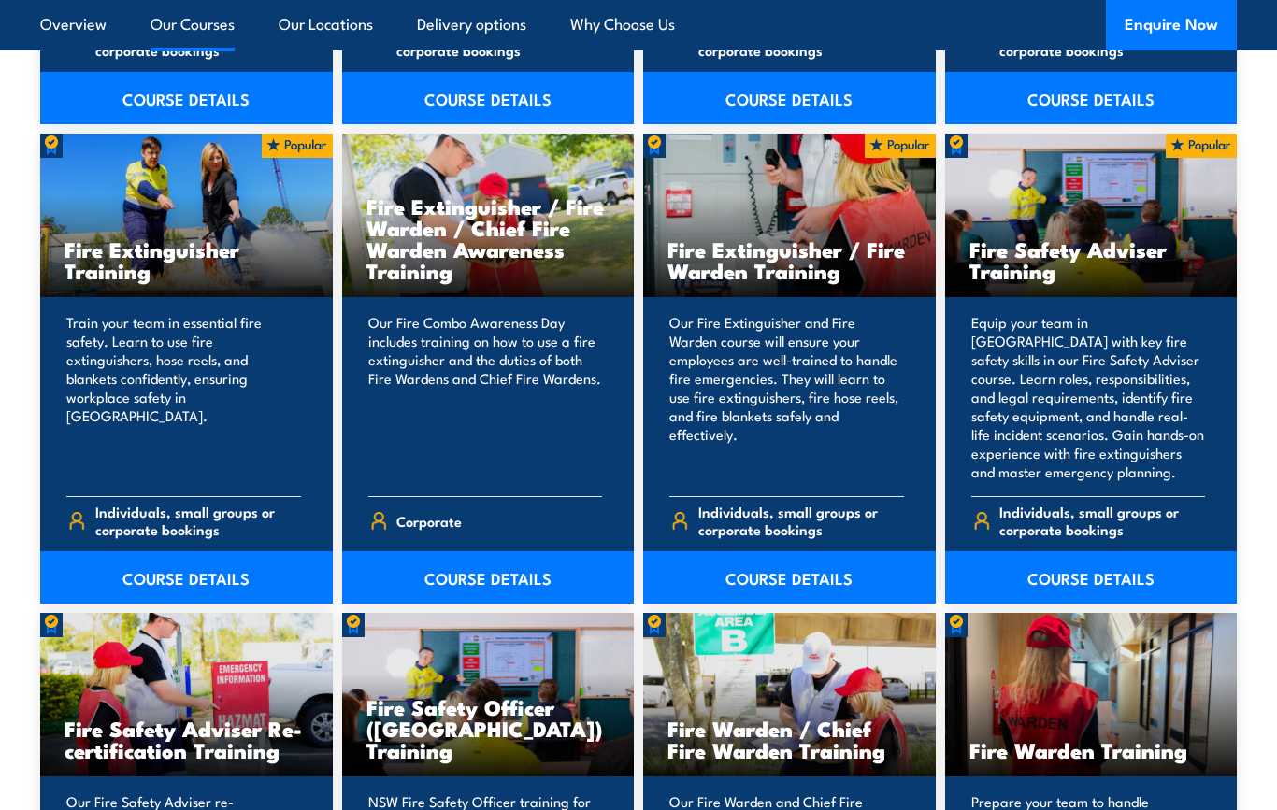
click at [1065, 266] on h3 "Fire Safety Adviser Training" at bounding box center [1091, 260] width 244 height 43
click at [1082, 256] on h3 "Fire Safety Adviser Training" at bounding box center [1091, 260] width 244 height 43
click at [1119, 580] on link "COURSE DETAILS" at bounding box center [1091, 578] width 293 height 52
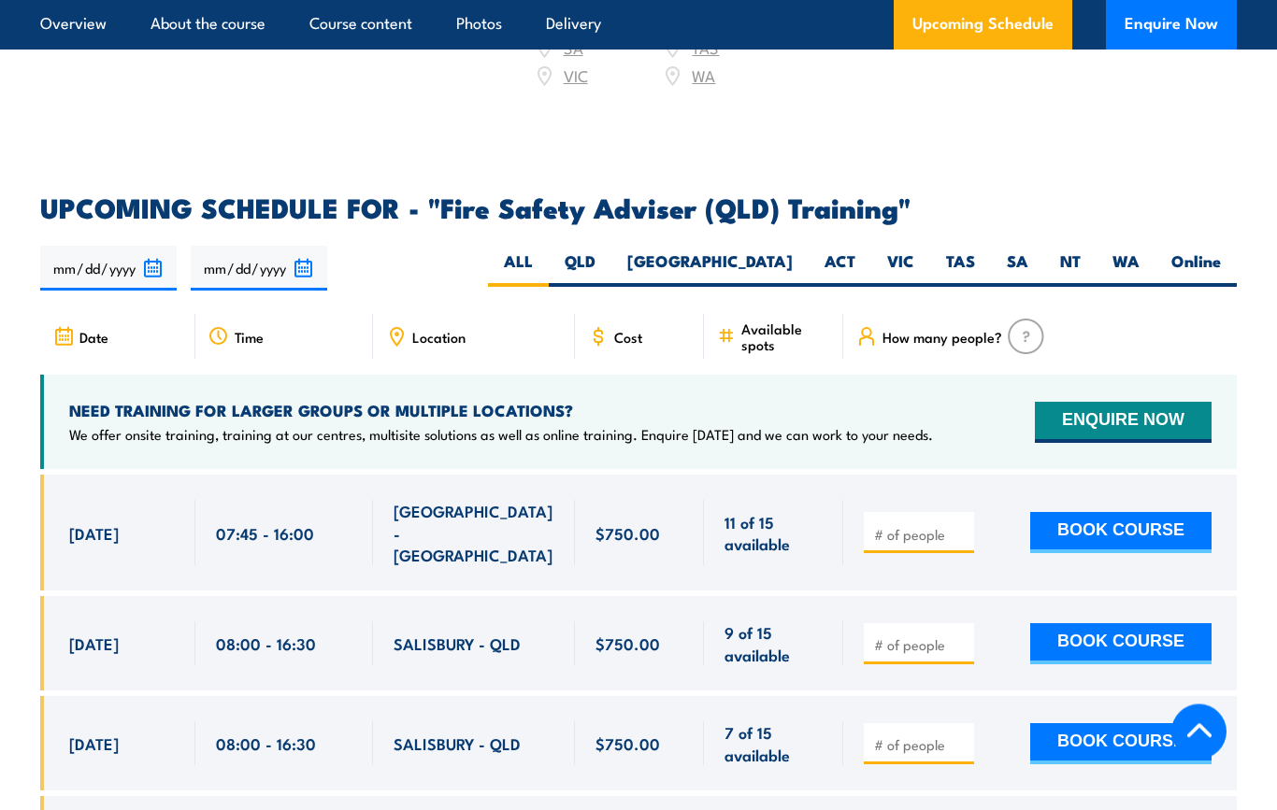
scroll to position [2875, 0]
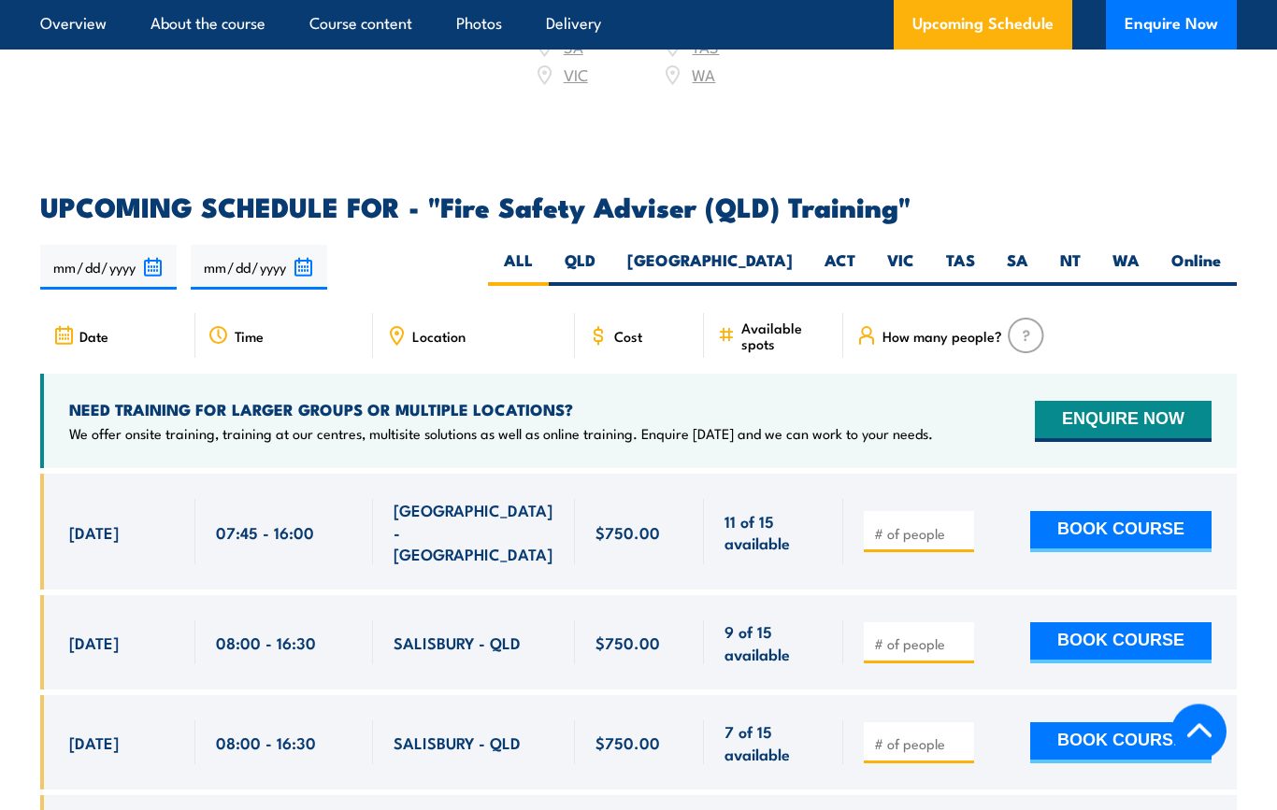
click at [466, 622] on div "SALISBURY - QLD" at bounding box center [474, 644] width 161 height 44
click at [445, 314] on div "Location" at bounding box center [474, 336] width 202 height 45
click at [441, 329] on span "Location" at bounding box center [438, 337] width 53 height 16
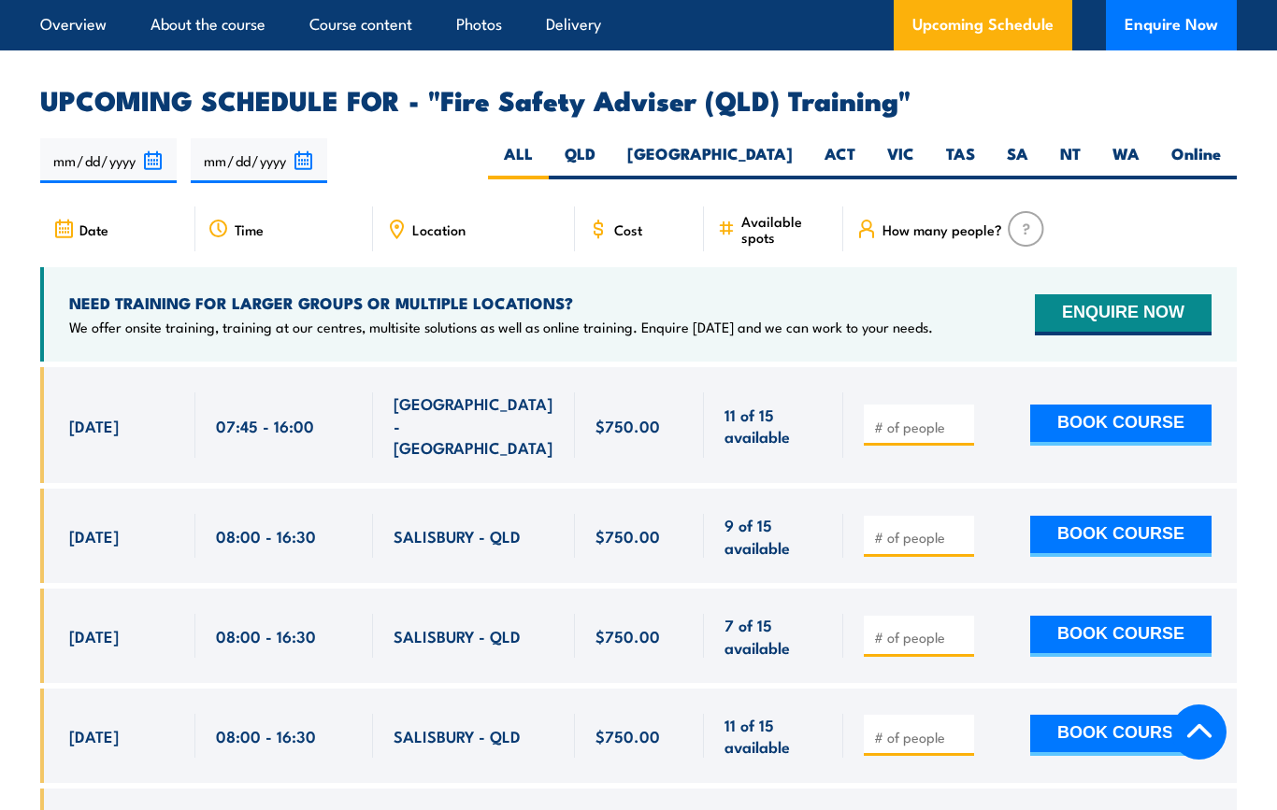
scroll to position [2989, 0]
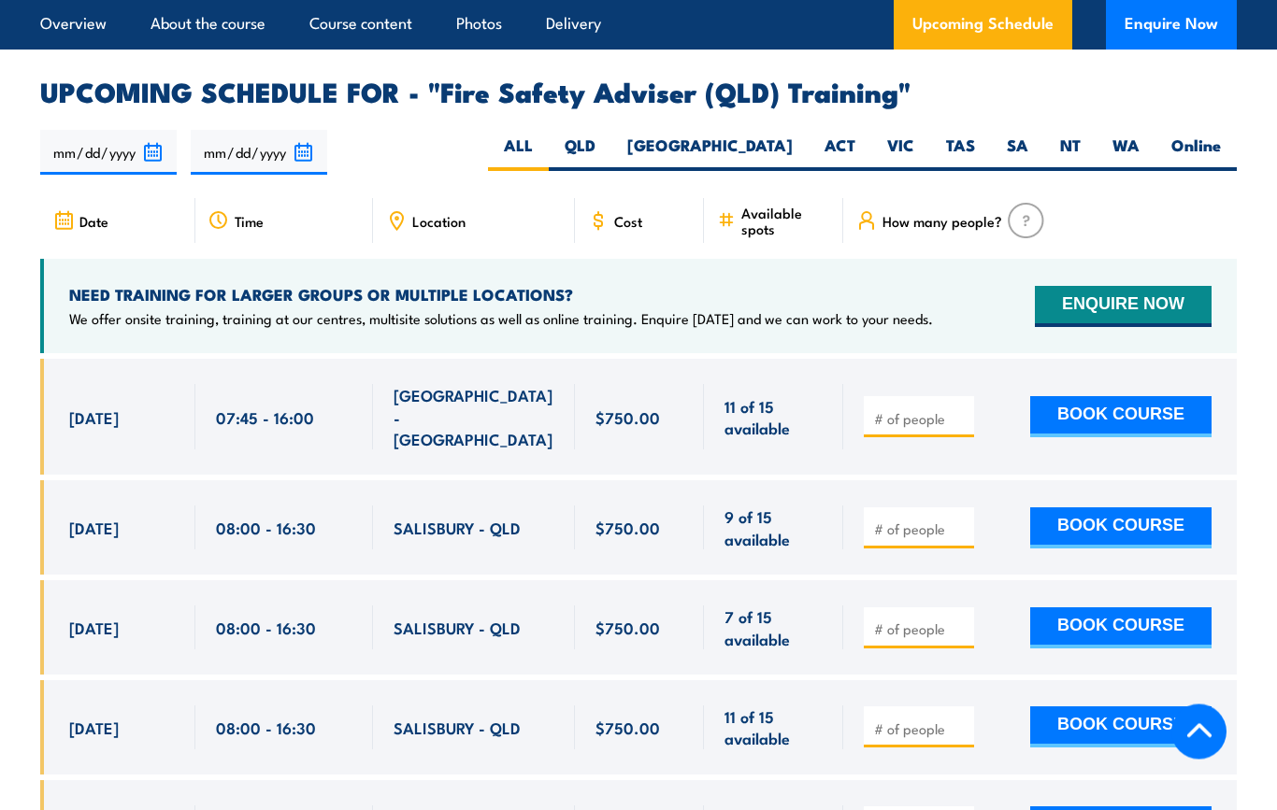
click at [473, 618] on span "SALISBURY - QLD" at bounding box center [457, 629] width 127 height 22
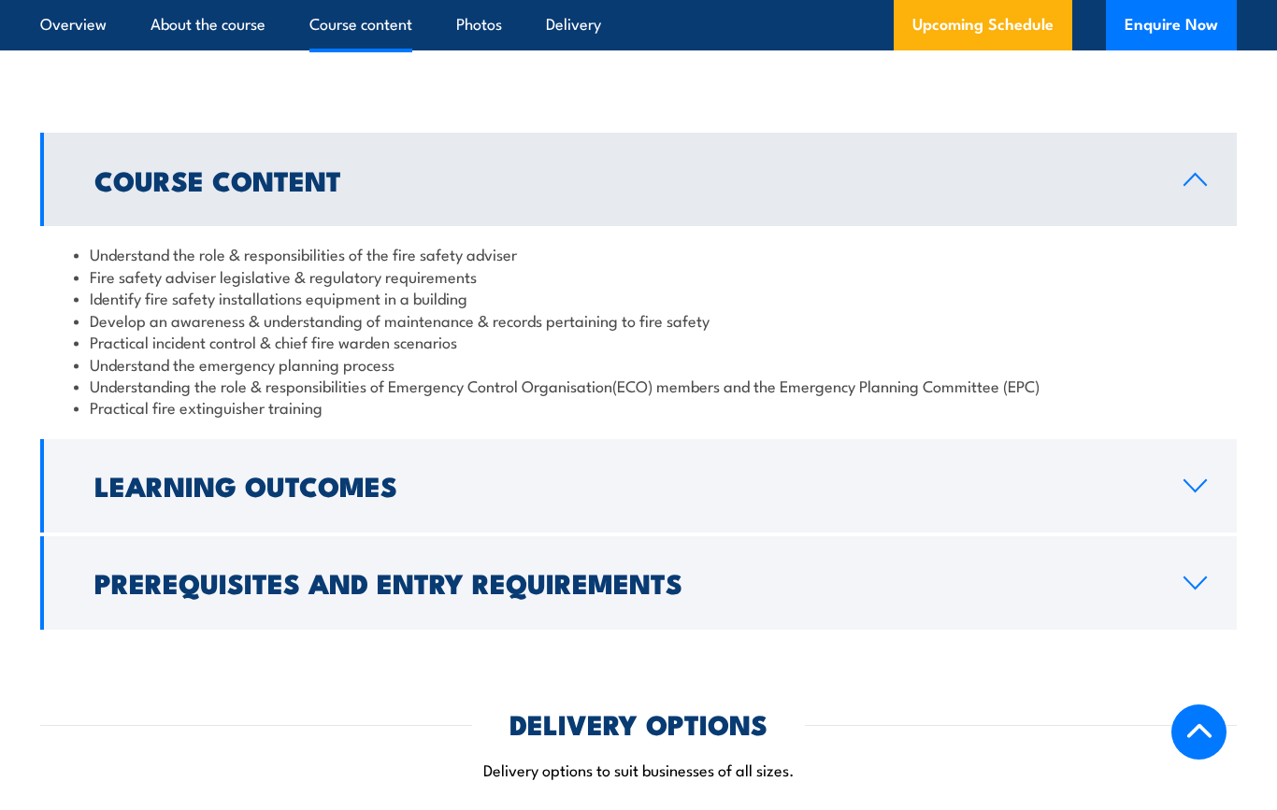
scroll to position [1566, 0]
